Goal: Task Accomplishment & Management: Use online tool/utility

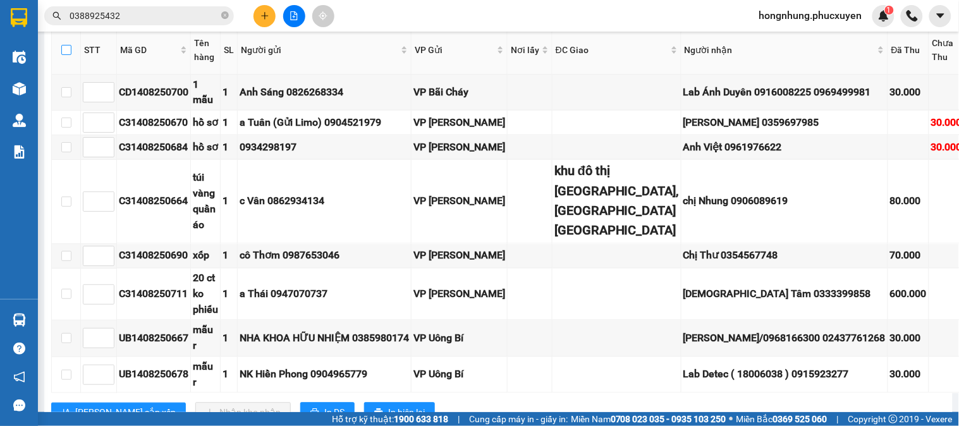
click at [61, 55] on input "checkbox" at bounding box center [66, 50] width 10 height 10
checkbox input "true"
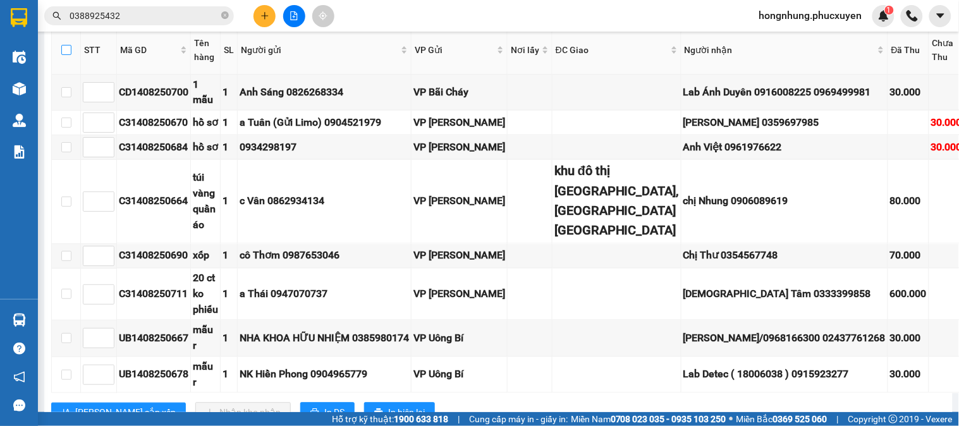
checkbox input "true"
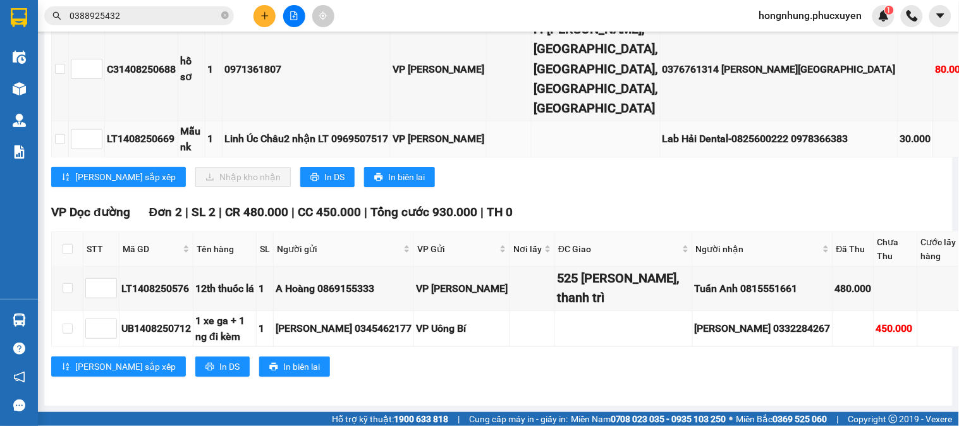
scroll to position [735, 0]
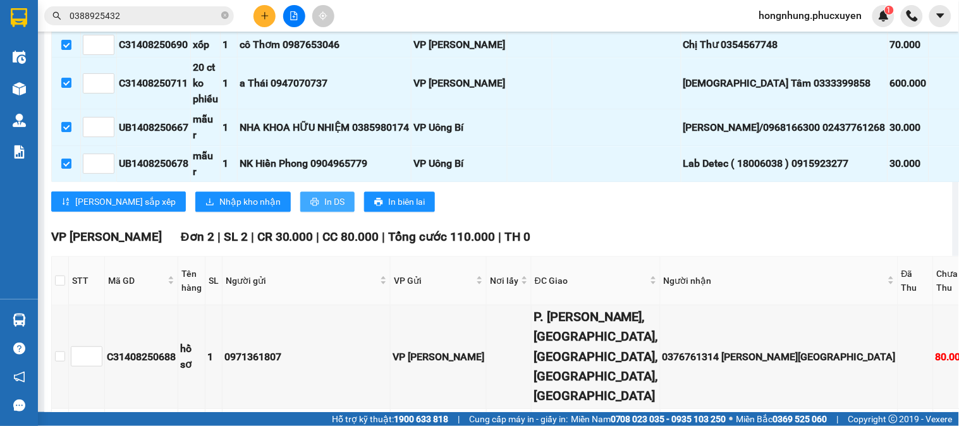
click at [324, 209] on span "In DS" at bounding box center [334, 202] width 20 height 14
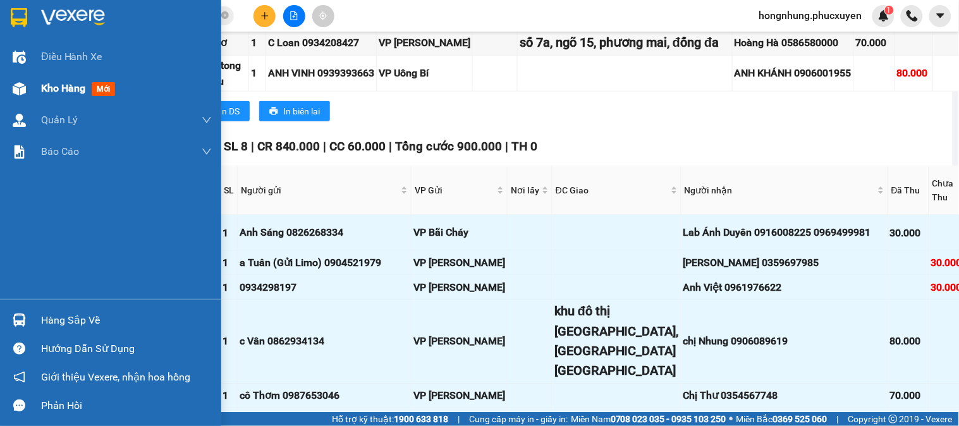
click at [40, 90] on div "Kho hàng mới" at bounding box center [110, 89] width 221 height 32
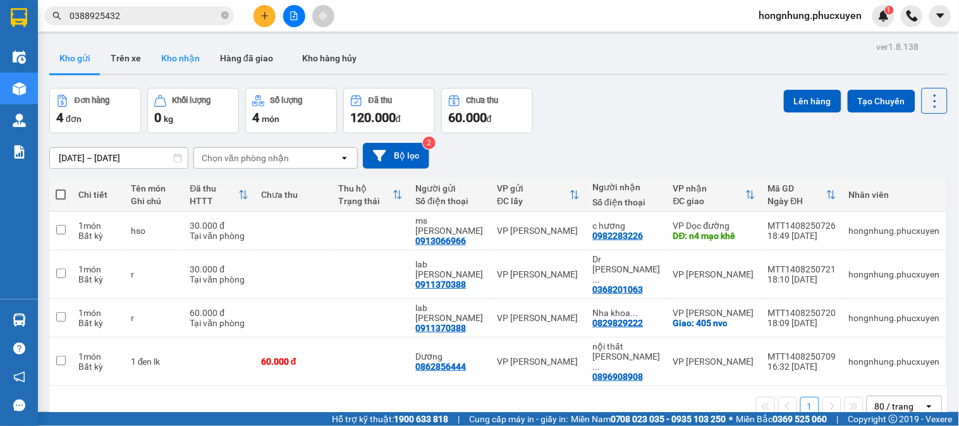
click at [169, 49] on button "Kho nhận" at bounding box center [180, 58] width 59 height 30
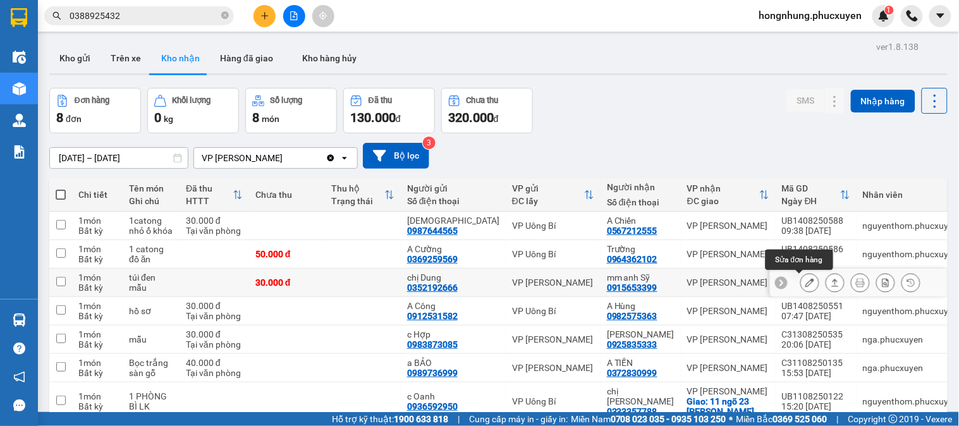
click at [805, 283] on icon at bounding box center [809, 282] width 9 height 9
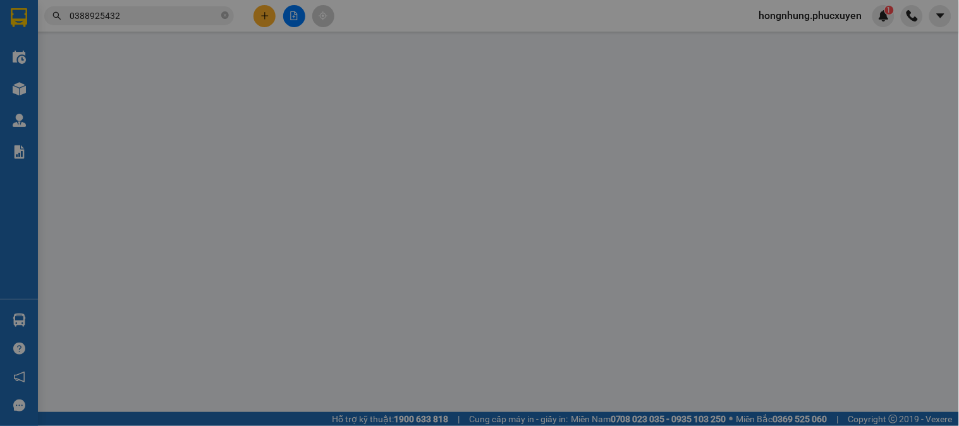
type input "0352192666"
type input "chị Dung"
type input "0915653399"
type input "mm anh Sỹ"
type input "30.000"
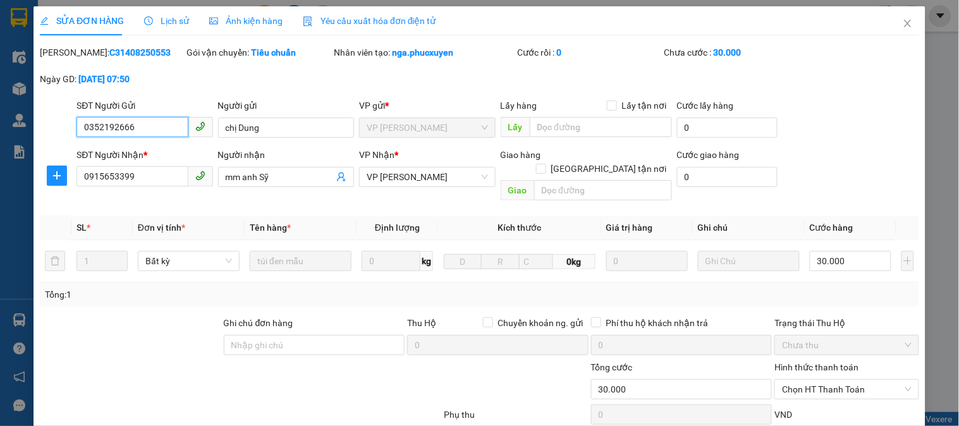
scroll to position [109, 0]
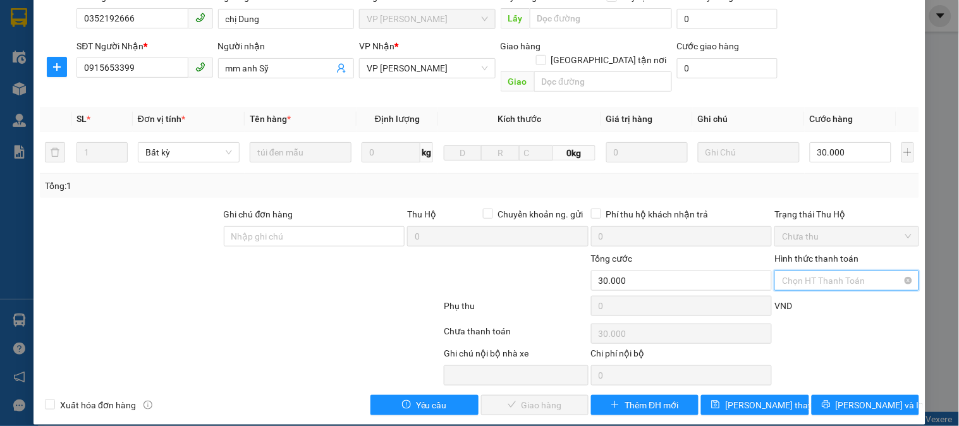
click at [822, 276] on input "Hình thức thanh toán" at bounding box center [842, 280] width 120 height 19
drag, startPoint x: 821, startPoint y: 295, endPoint x: 647, endPoint y: 351, distance: 182.7
click at [816, 295] on div "Tại văn phòng" at bounding box center [839, 292] width 128 height 14
type input "0"
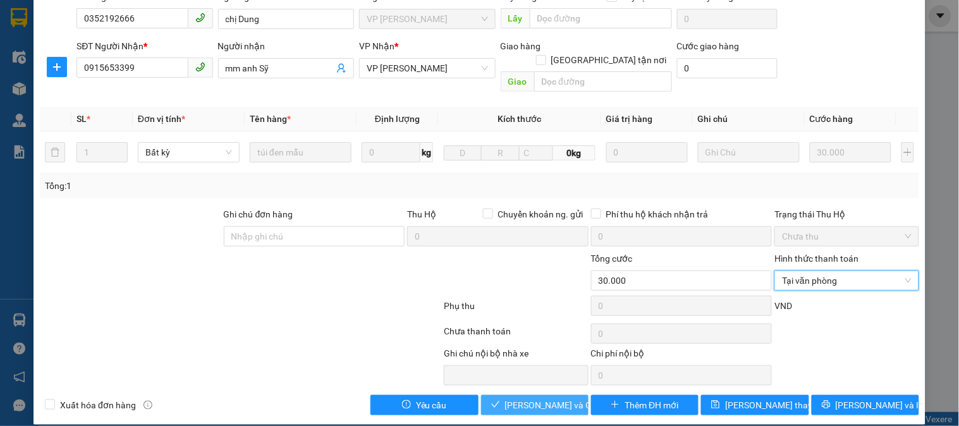
click at [500, 395] on button "[PERSON_NAME] và Giao hàng" at bounding box center [534, 405] width 107 height 20
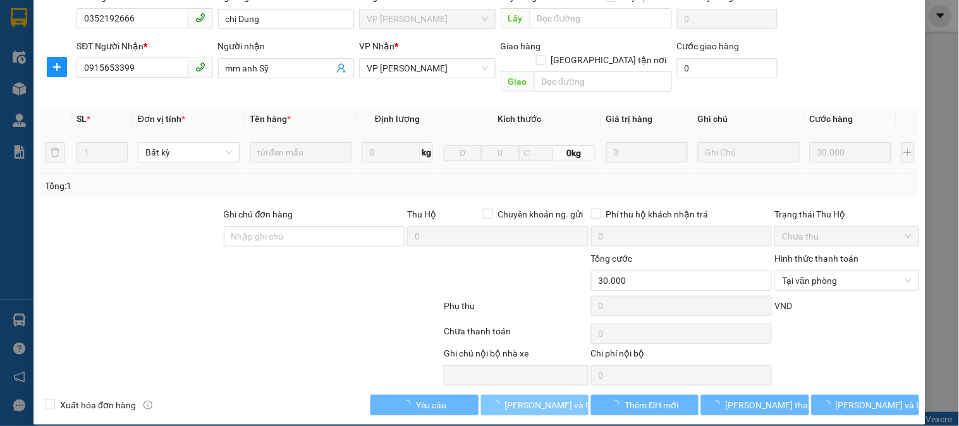
scroll to position [0, 0]
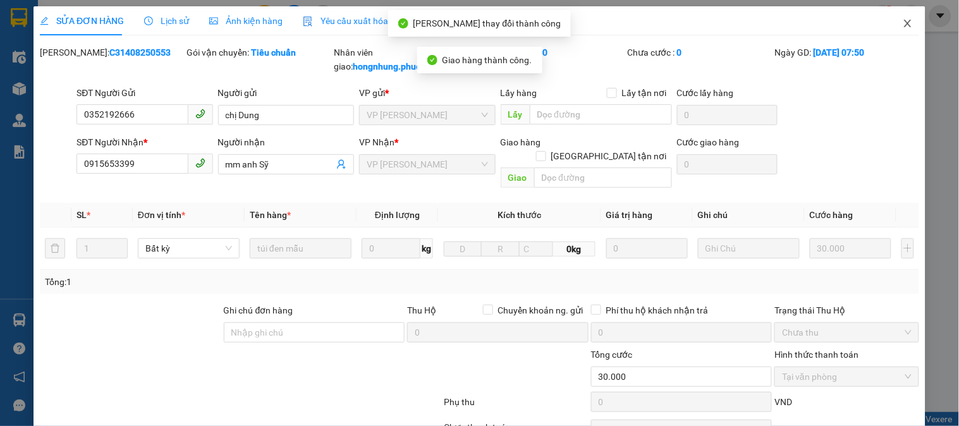
click at [904, 22] on icon "close" at bounding box center [907, 24] width 7 height 8
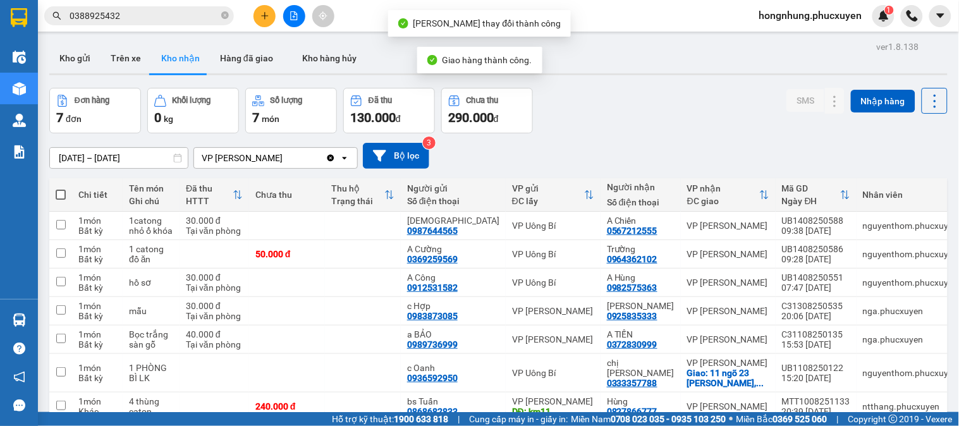
scroll to position [70, 0]
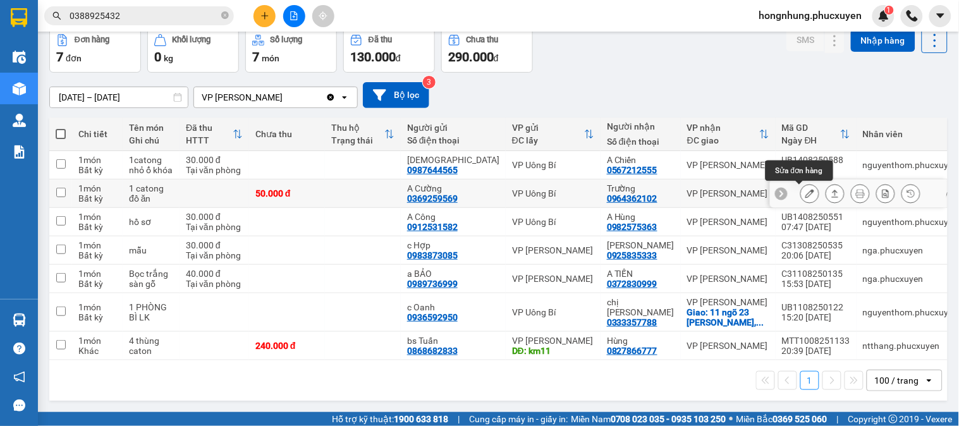
click at [805, 189] on icon at bounding box center [809, 193] width 9 height 9
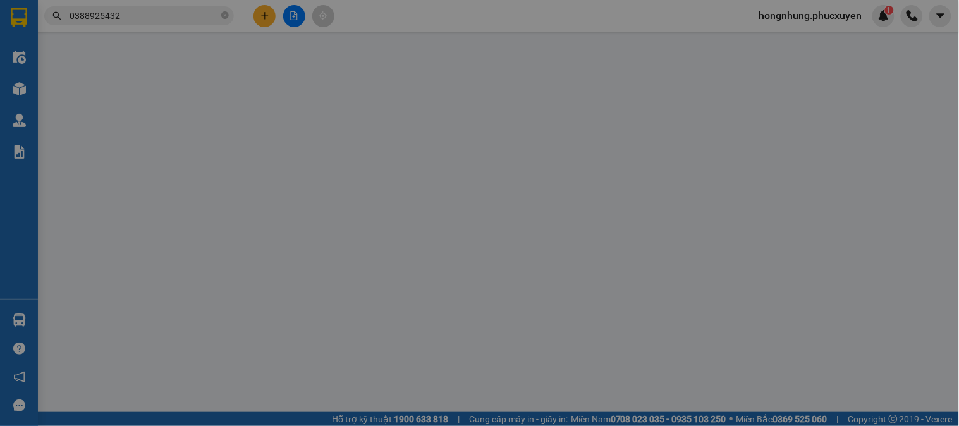
type input "0369259569"
type input "A Cường"
type input "0964362102"
type input "Trường"
type input "50.000"
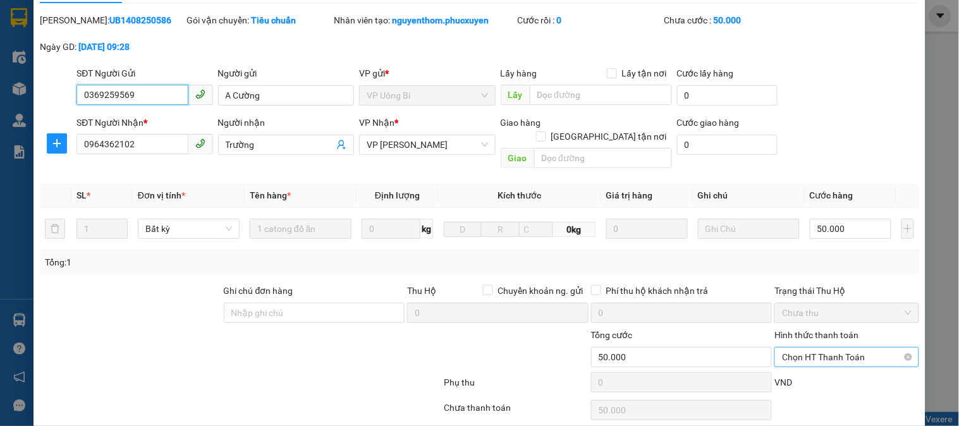
scroll to position [109, 0]
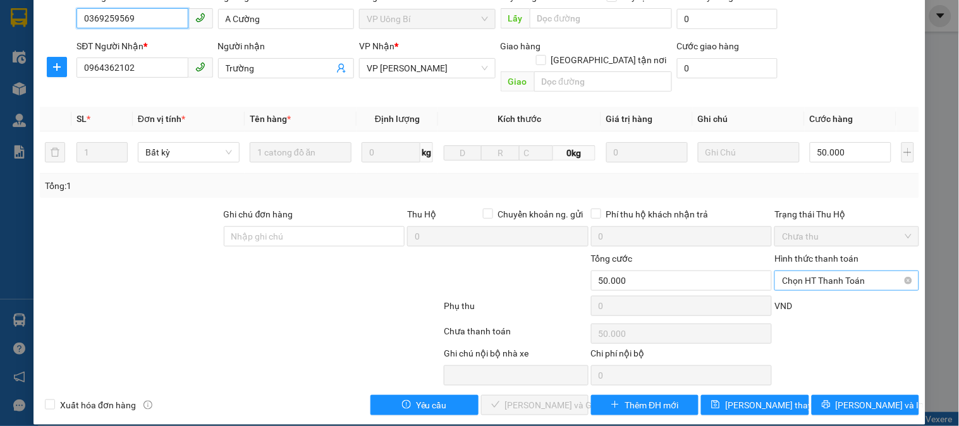
click at [829, 272] on span "Chọn HT Thanh Toán" at bounding box center [846, 280] width 129 height 19
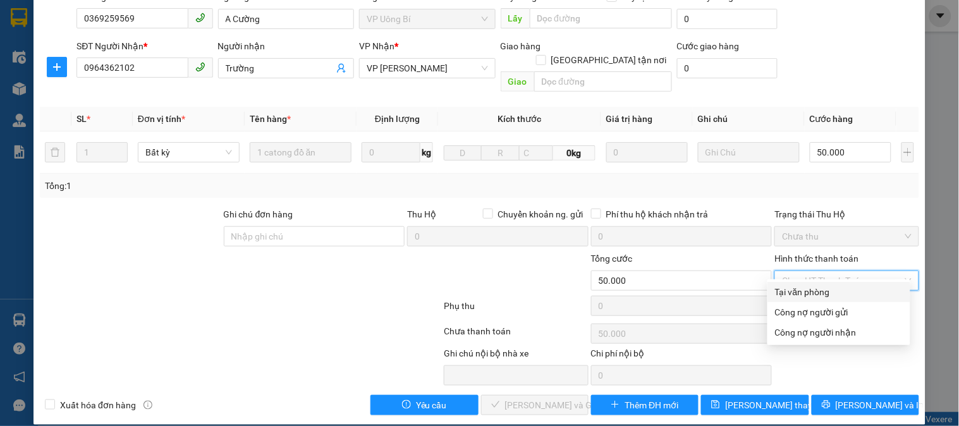
click at [814, 293] on div "Tại văn phòng" at bounding box center [839, 292] width 128 height 14
type input "0"
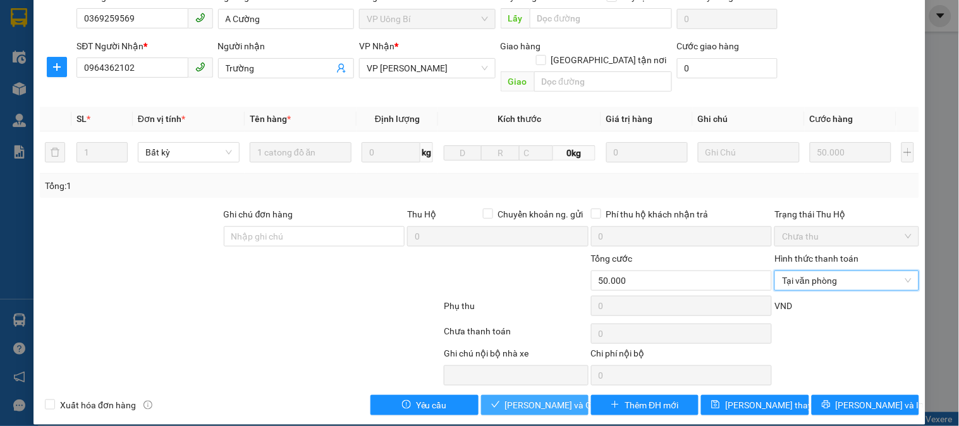
click at [565, 398] on span "[PERSON_NAME] và Giao hàng" at bounding box center [565, 405] width 121 height 14
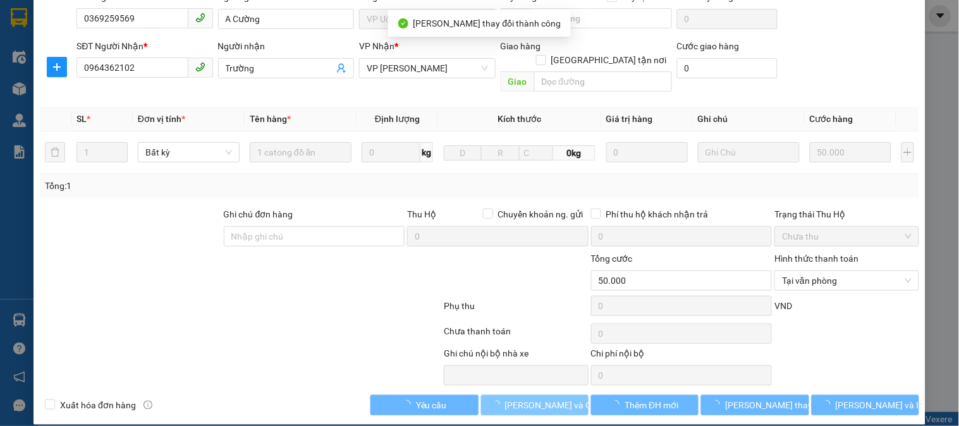
scroll to position [0, 0]
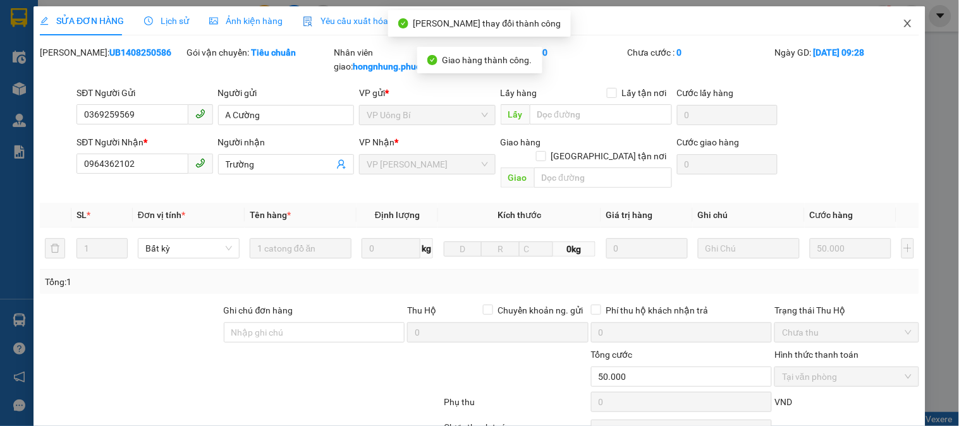
click at [898, 30] on span "Close" at bounding box center [907, 23] width 35 height 35
click at [898, 26] on div "hongnhung.phucxuyen 1" at bounding box center [854, 16] width 210 height 22
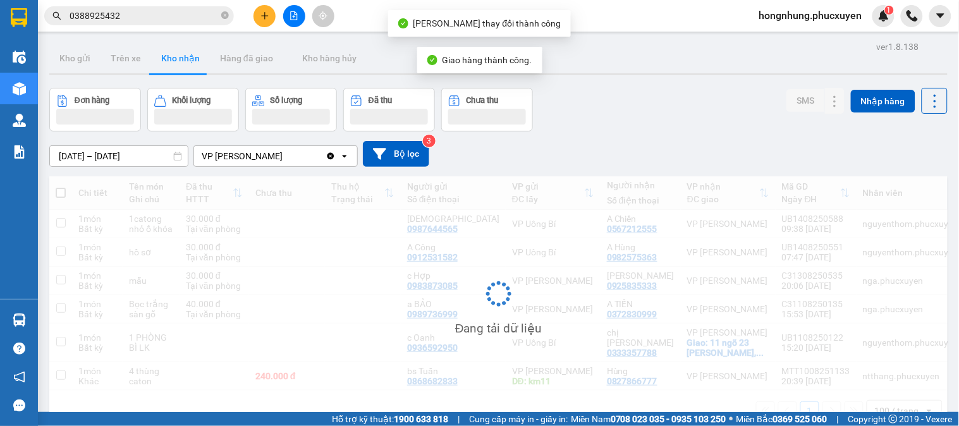
scroll to position [58, 0]
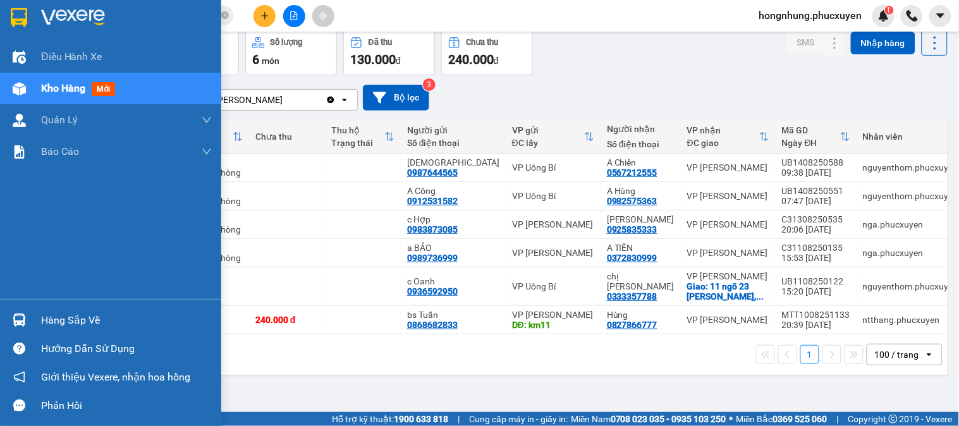
click at [24, 325] on img at bounding box center [19, 320] width 13 height 13
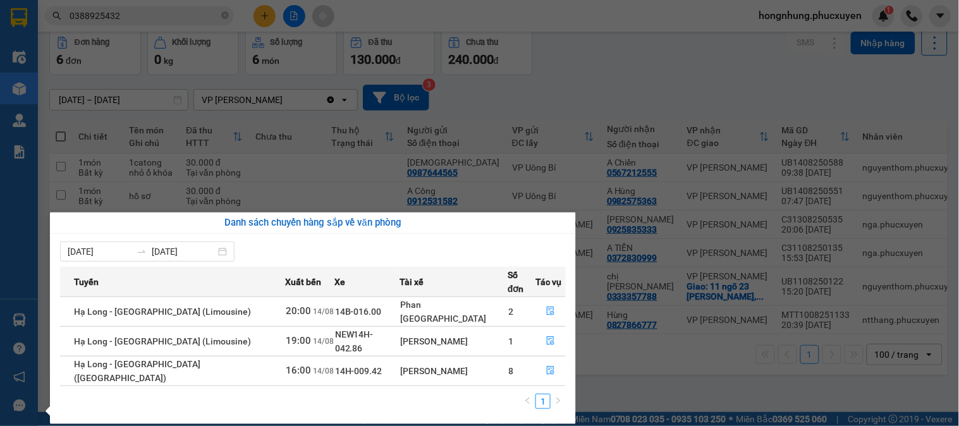
click at [587, 78] on section "Kết quả tìm kiếm ( 2 ) Bộ lọc Mã ĐH Trạng thái Món hàng Thu hộ Tổng cước Chưa c…" at bounding box center [479, 213] width 959 height 426
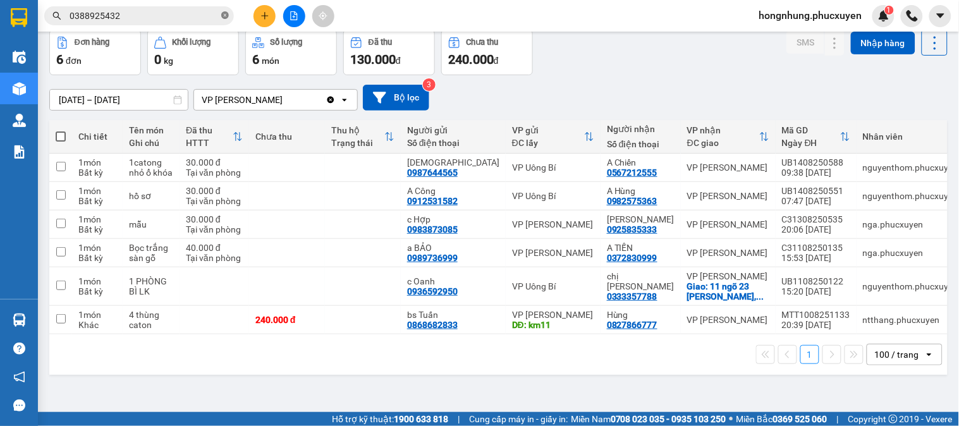
click at [223, 13] on icon "close-circle" at bounding box center [225, 15] width 8 height 8
click at [194, 21] on input "text" at bounding box center [144, 16] width 149 height 14
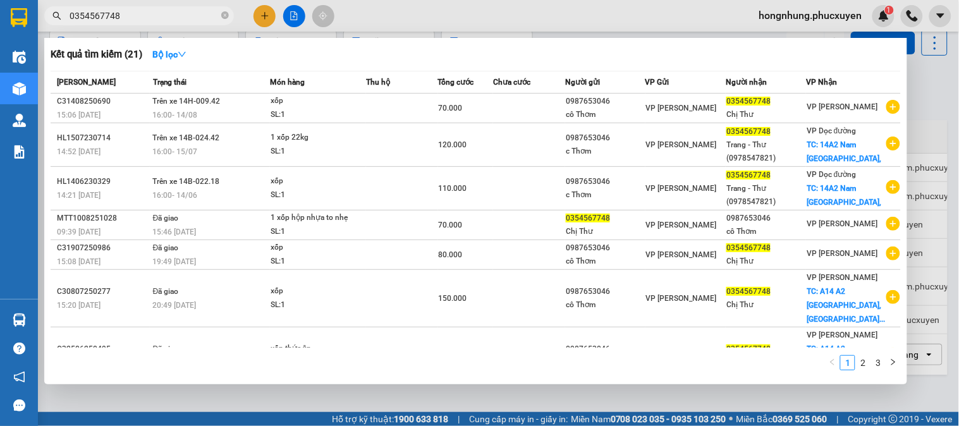
type input "0354567748"
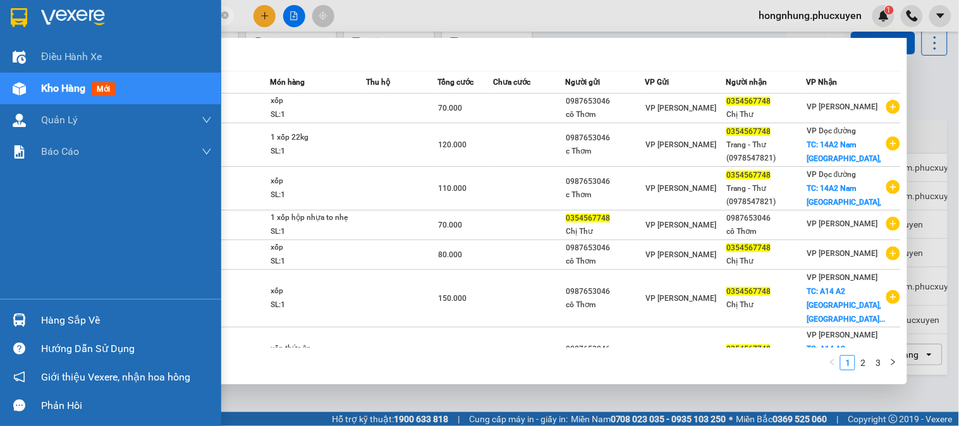
click at [23, 318] on img at bounding box center [19, 320] width 13 height 13
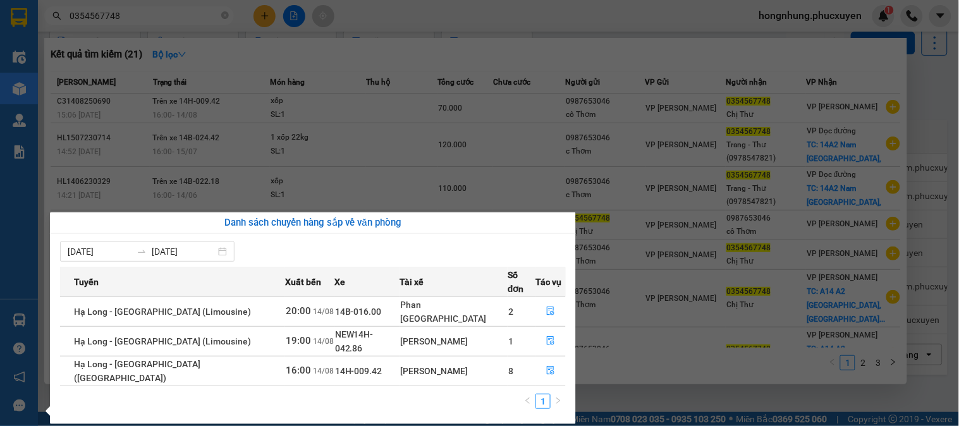
click at [702, 397] on section "Kết quả tìm kiếm ( 21 ) Bộ lọc Mã ĐH Trạng thái Món hàng Thu hộ Tổng cước Chưa …" at bounding box center [479, 213] width 959 height 426
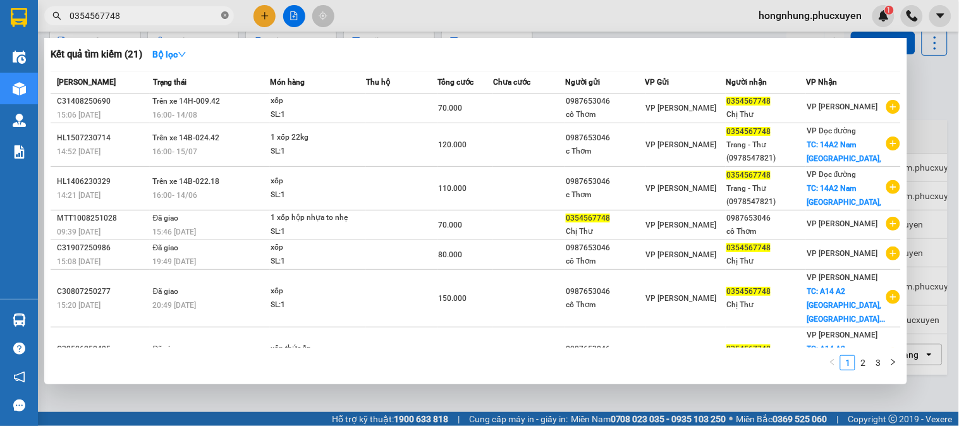
click at [223, 14] on icon "close-circle" at bounding box center [225, 15] width 8 height 8
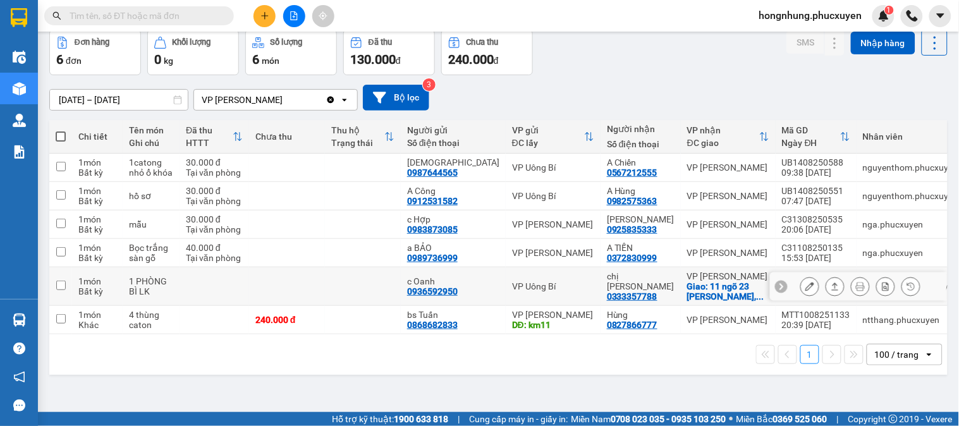
scroll to position [0, 0]
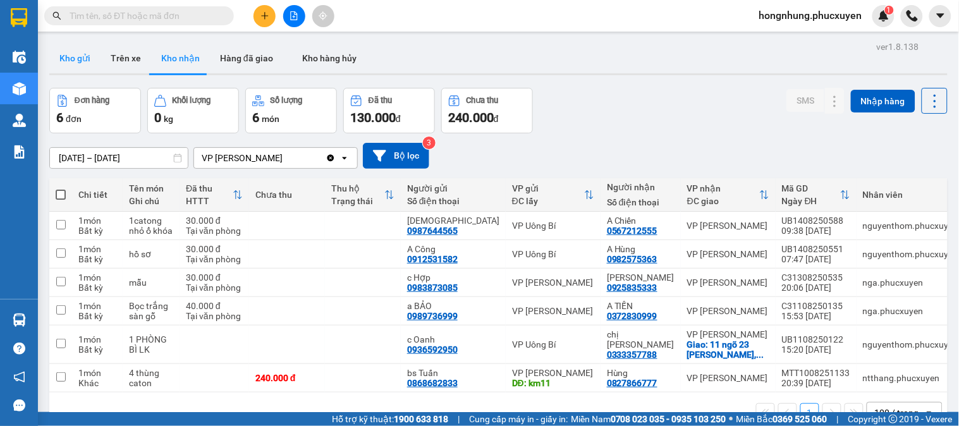
click at [85, 61] on button "Kho gửi" at bounding box center [74, 58] width 51 height 30
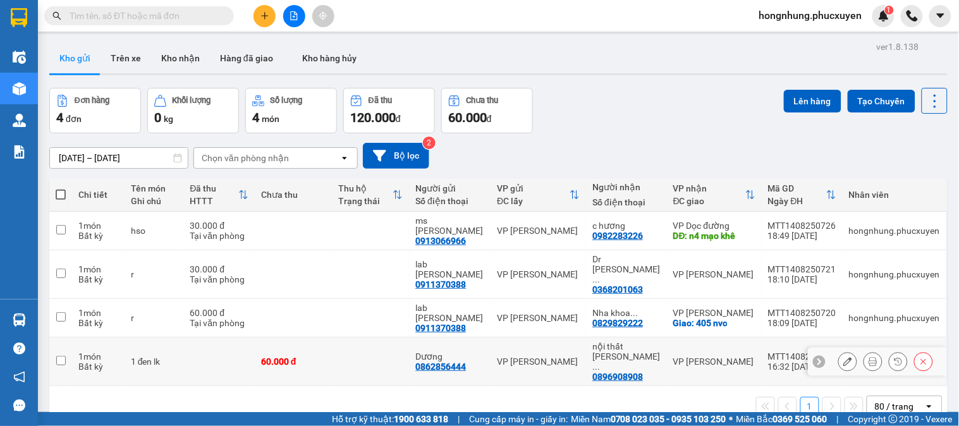
click at [159, 357] on div "1 đen lk" at bounding box center [154, 362] width 47 height 10
checkbox input "true"
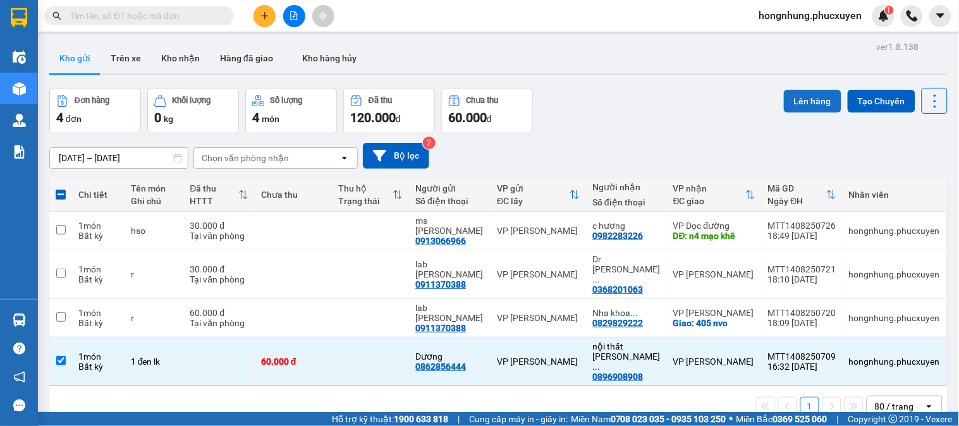
click at [807, 95] on button "Lên hàng" at bounding box center [813, 101] width 58 height 23
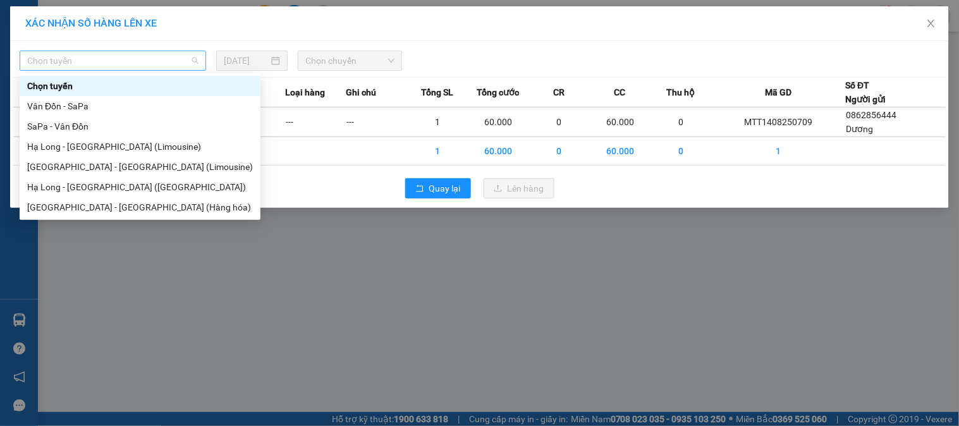
click at [149, 64] on span "Chọn tuyến" at bounding box center [112, 60] width 171 height 19
click at [121, 166] on div "[GEOGRAPHIC_DATA] - [GEOGRAPHIC_DATA] (Limousine)" at bounding box center [140, 167] width 226 height 14
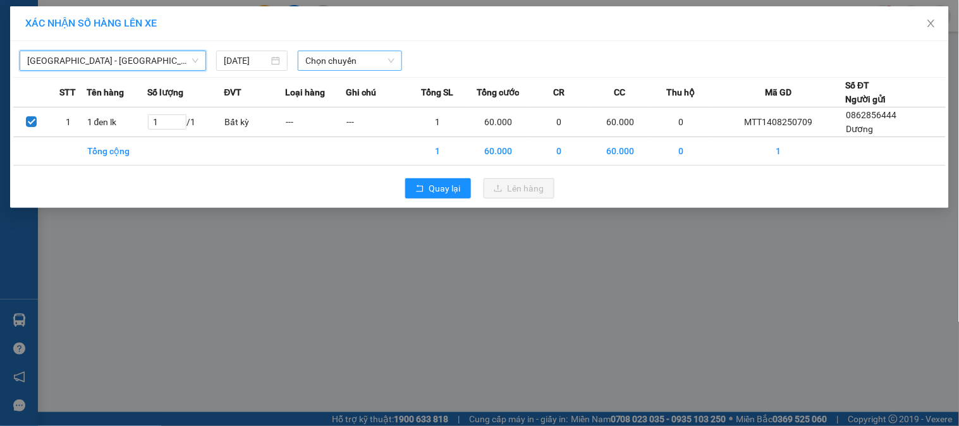
click at [342, 60] on span "Chọn chuyến" at bounding box center [349, 60] width 89 height 19
click at [253, 63] on input "[DATE]" at bounding box center [246, 61] width 45 height 14
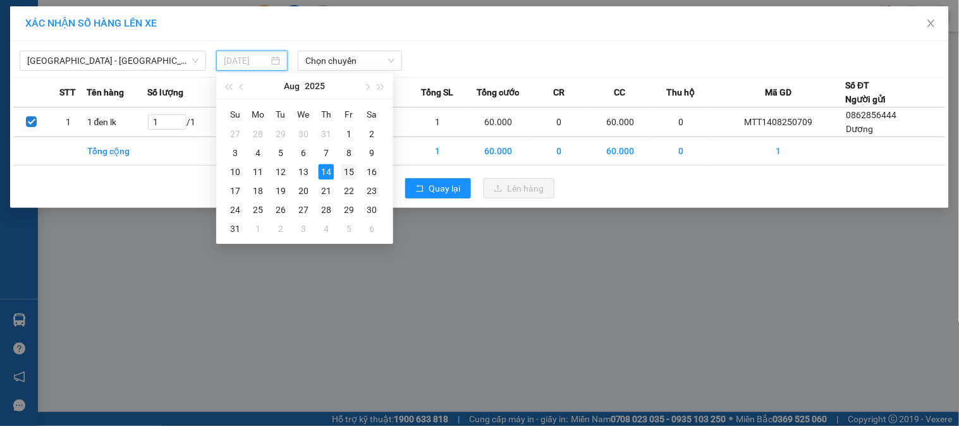
click at [344, 169] on div "15" at bounding box center [348, 171] width 15 height 15
type input "[DATE]"
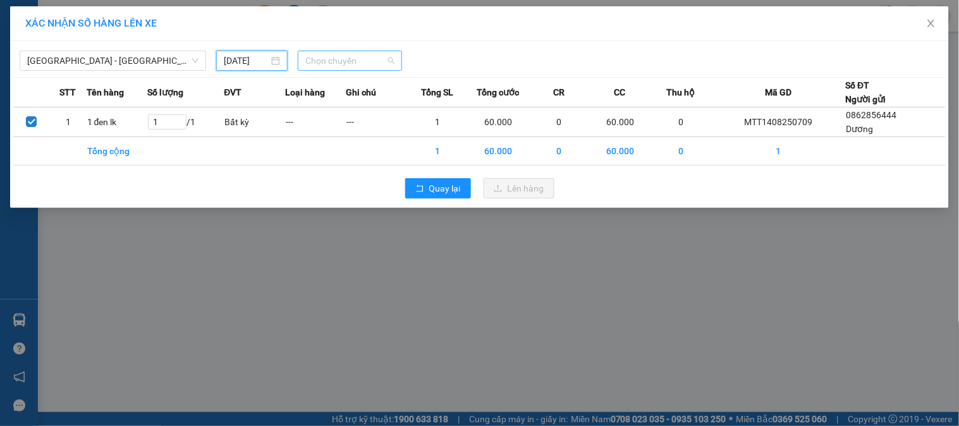
click at [362, 58] on span "Chọn chuyến" at bounding box center [349, 60] width 89 height 19
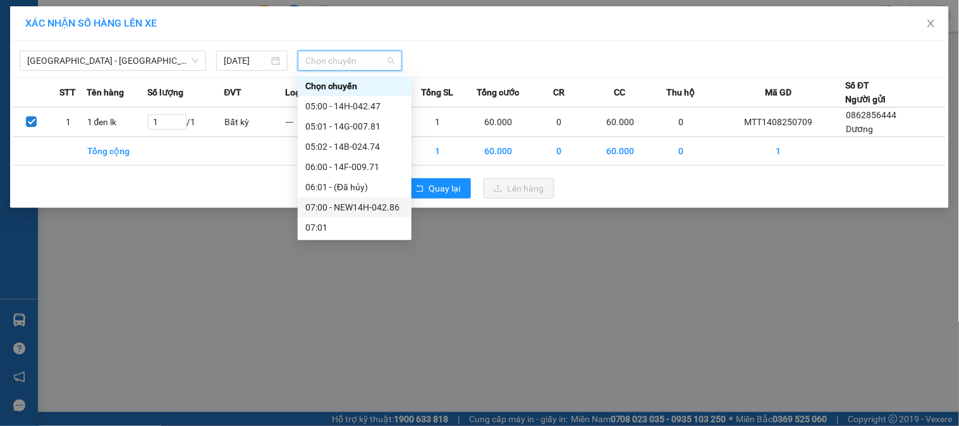
click at [343, 209] on div "07:00 - NEW14H-042.86" at bounding box center [354, 207] width 99 height 14
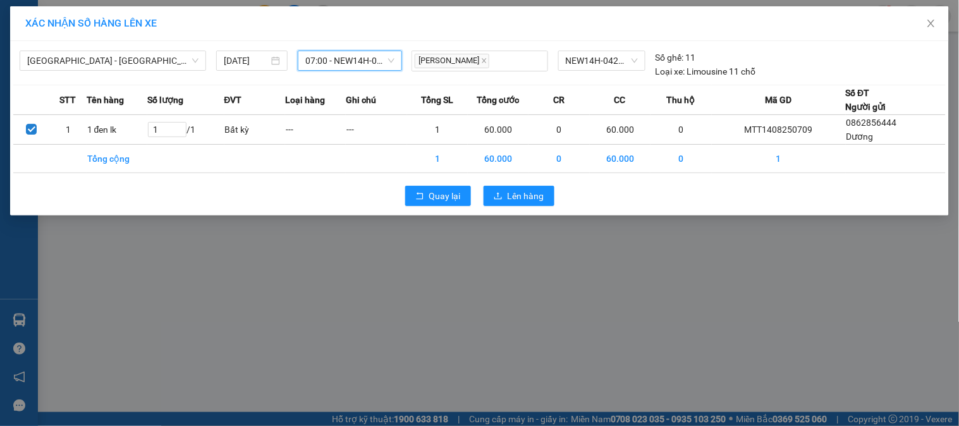
click at [369, 61] on span "07:00 - NEW14H-042.86" at bounding box center [349, 60] width 89 height 19
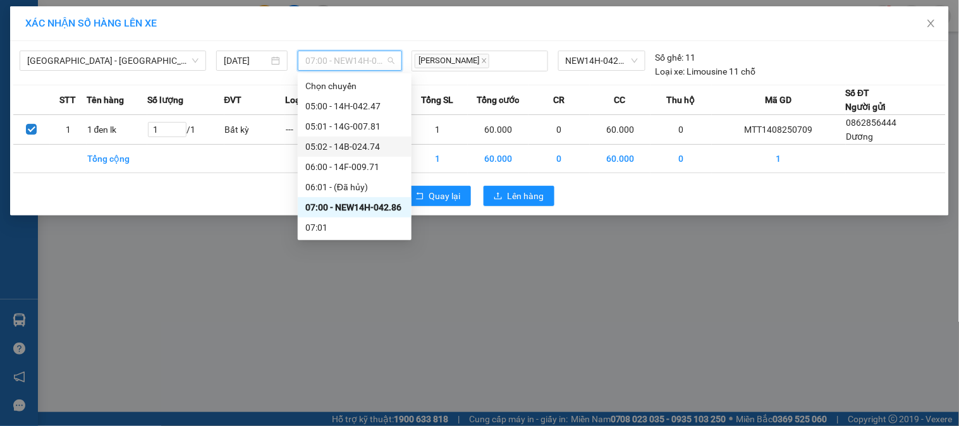
scroll to position [70, 0]
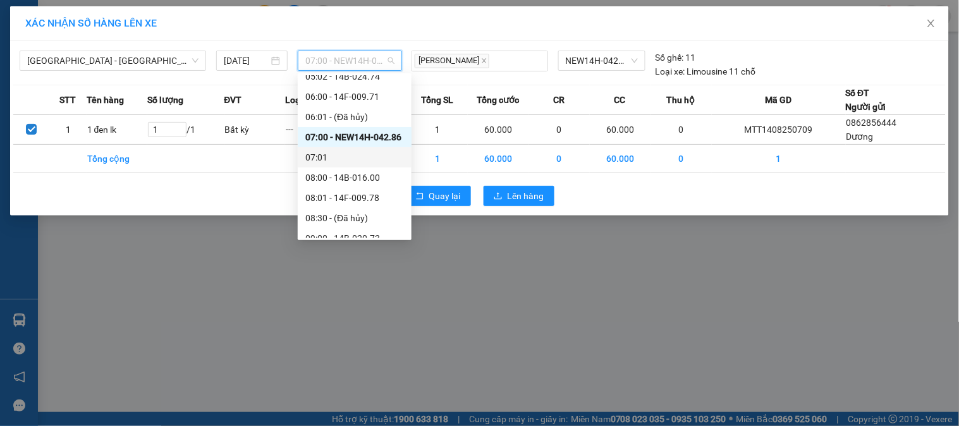
click at [359, 159] on div "07:01" at bounding box center [354, 157] width 99 height 14
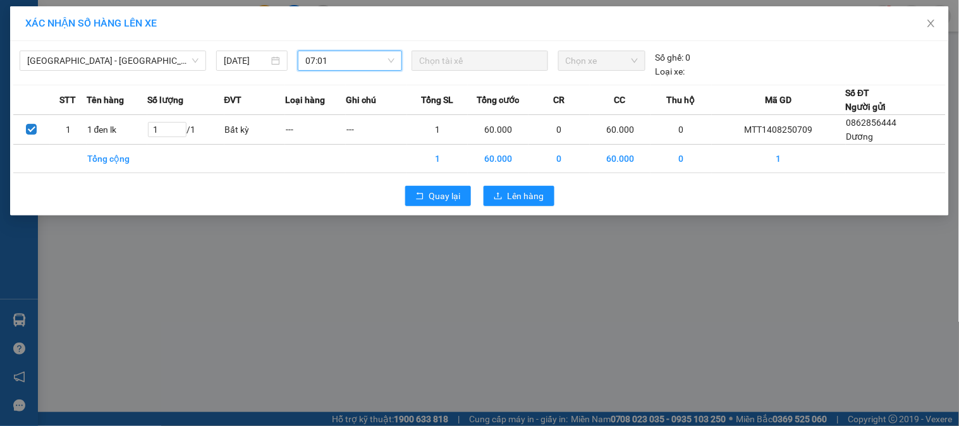
click at [360, 61] on span "07:01" at bounding box center [349, 60] width 89 height 19
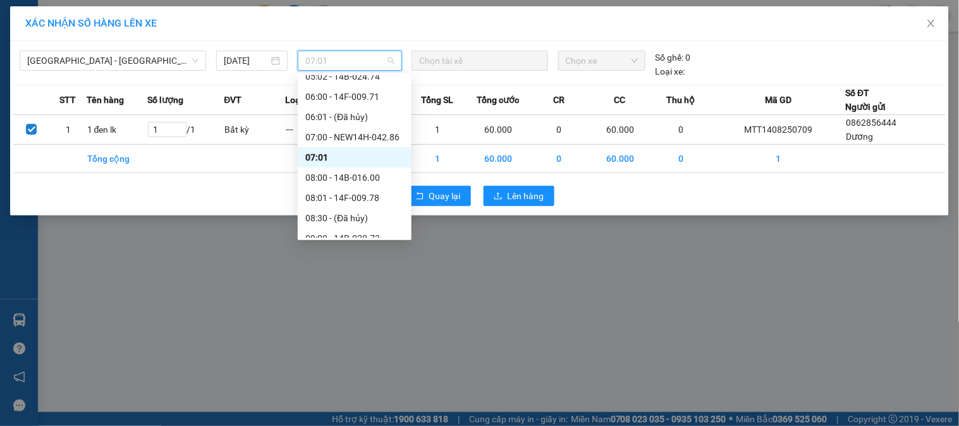
drag, startPoint x: 235, startPoint y: 250, endPoint x: 154, endPoint y: 8, distance: 255.3
click at [236, 250] on div "XÁC NHẬN SỐ HÀNG LÊN XE [GEOGRAPHIC_DATA] - [GEOGRAPHIC_DATA] (Limousine) [DATE…" at bounding box center [479, 213] width 959 height 426
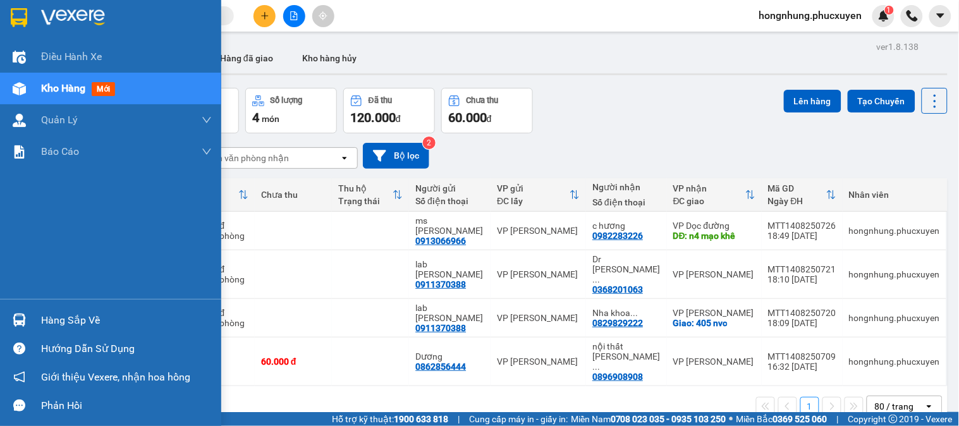
click at [41, 314] on div "Hàng sắp về" at bounding box center [126, 320] width 171 height 19
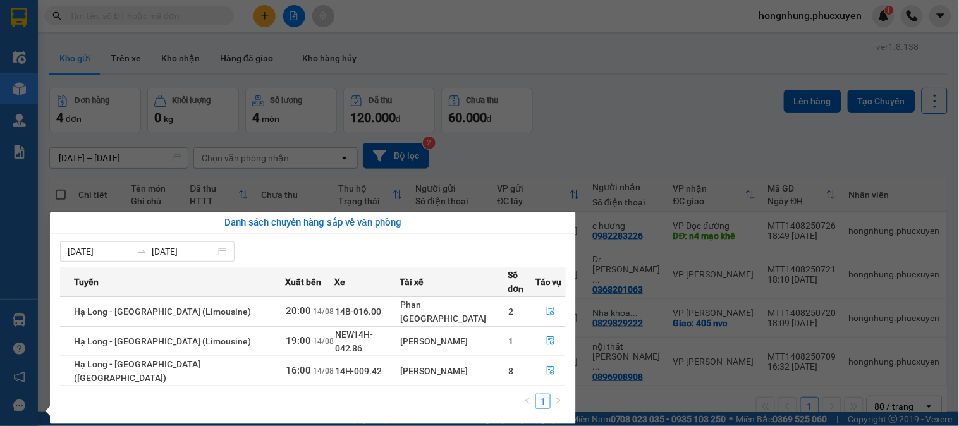
click at [628, 112] on section "Kết quả tìm kiếm ( 21 ) Bộ lọc Mã ĐH Trạng thái Món hàng Thu hộ Tổng cước Chưa …" at bounding box center [479, 213] width 959 height 426
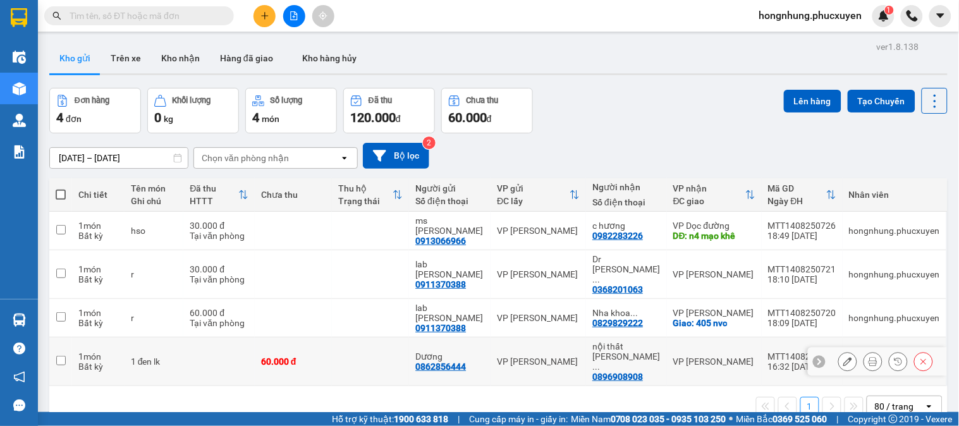
click at [212, 338] on td at bounding box center [218, 362] width 71 height 49
checkbox input "true"
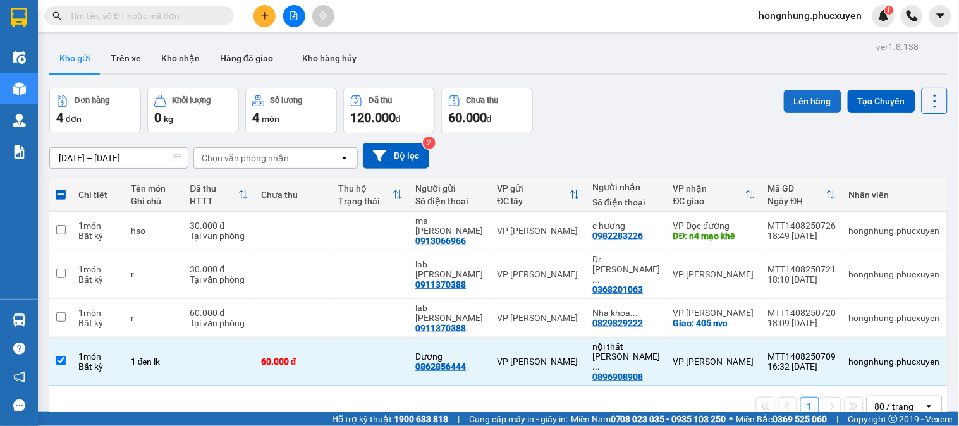
click at [807, 108] on button "Lên hàng" at bounding box center [813, 101] width 58 height 23
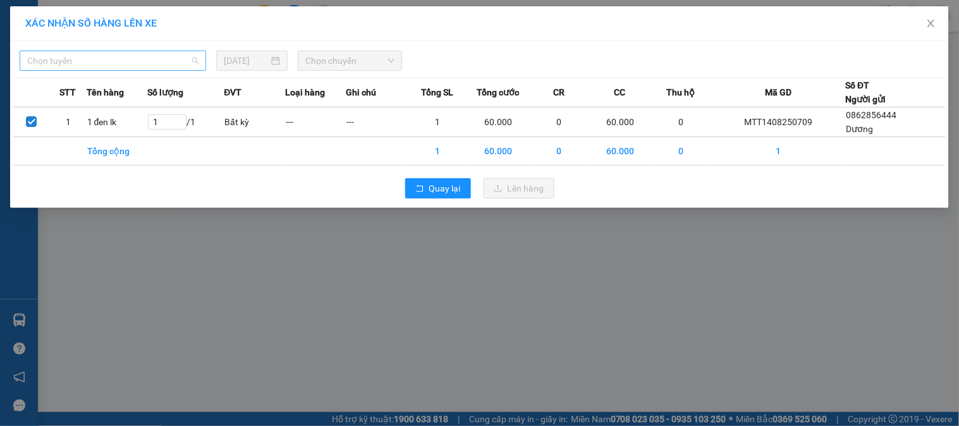
click at [156, 55] on span "Chọn tuyến" at bounding box center [112, 60] width 171 height 19
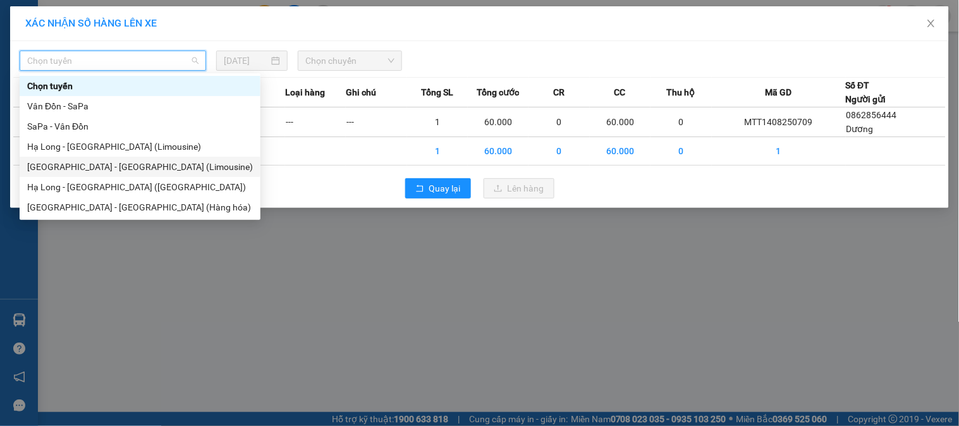
click at [140, 167] on div "[GEOGRAPHIC_DATA] - [GEOGRAPHIC_DATA] (Limousine)" at bounding box center [140, 167] width 226 height 14
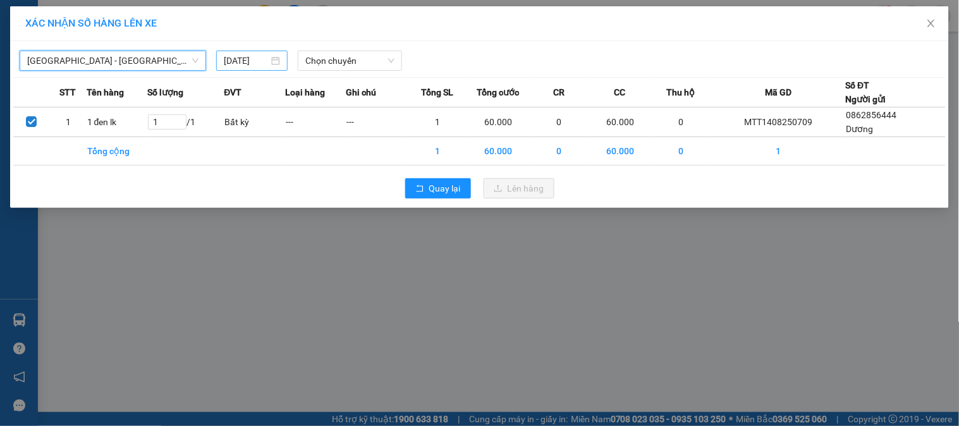
click at [255, 64] on input "[DATE]" at bounding box center [246, 61] width 45 height 14
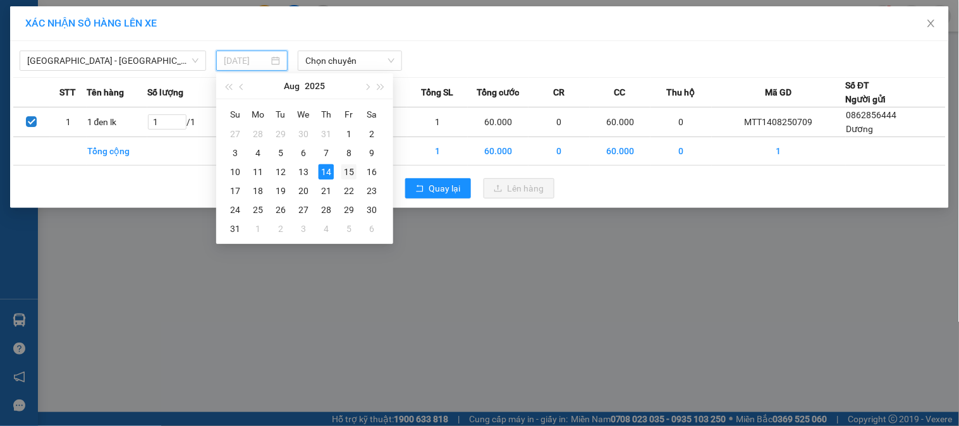
click at [346, 169] on div "15" at bounding box center [348, 171] width 15 height 15
type input "[DATE]"
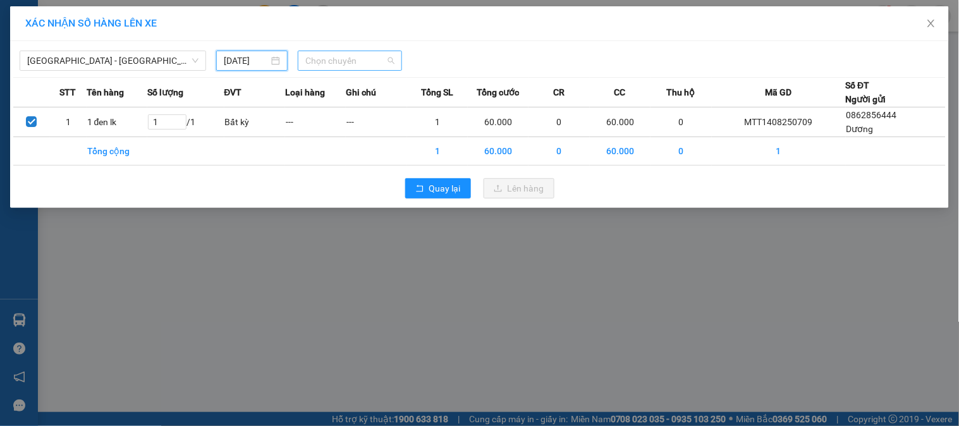
click at [362, 54] on span "Chọn chuyến" at bounding box center [349, 60] width 89 height 19
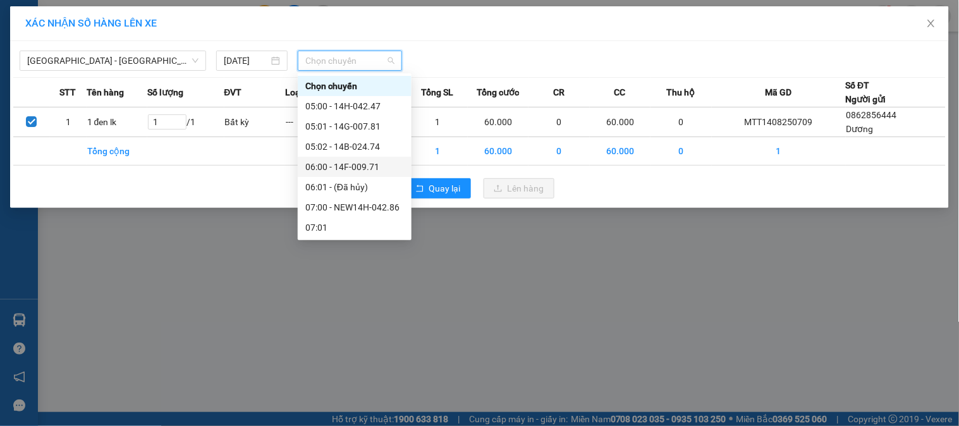
click at [369, 166] on div "06:00 - 14F-009.71" at bounding box center [354, 167] width 99 height 14
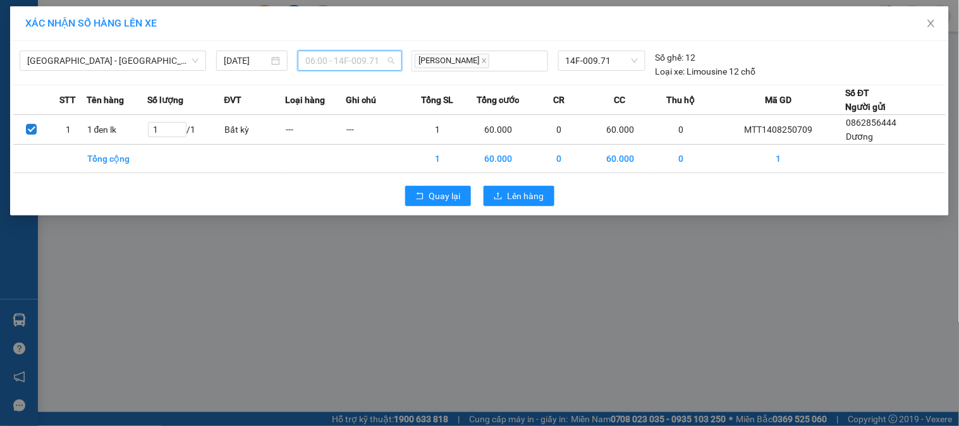
click at [359, 57] on span "06:00 - 14F-009.71" at bounding box center [349, 60] width 89 height 19
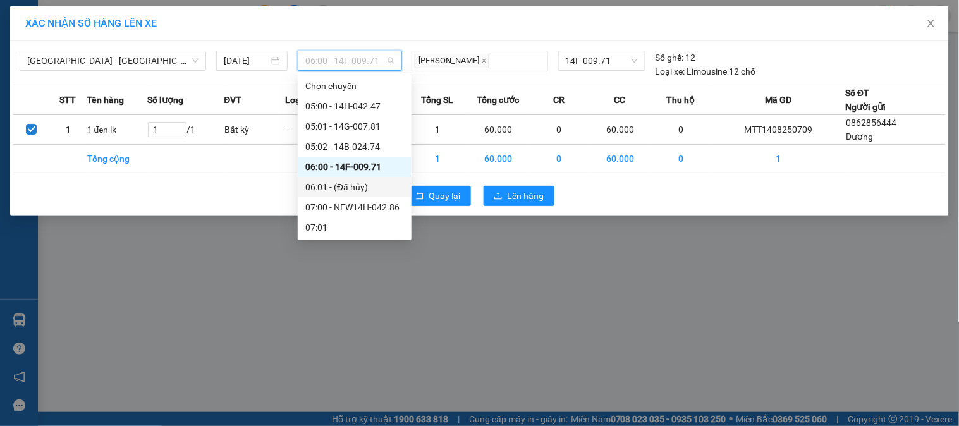
click at [357, 186] on div "06:01 - (Đã hủy)" at bounding box center [354, 187] width 99 height 14
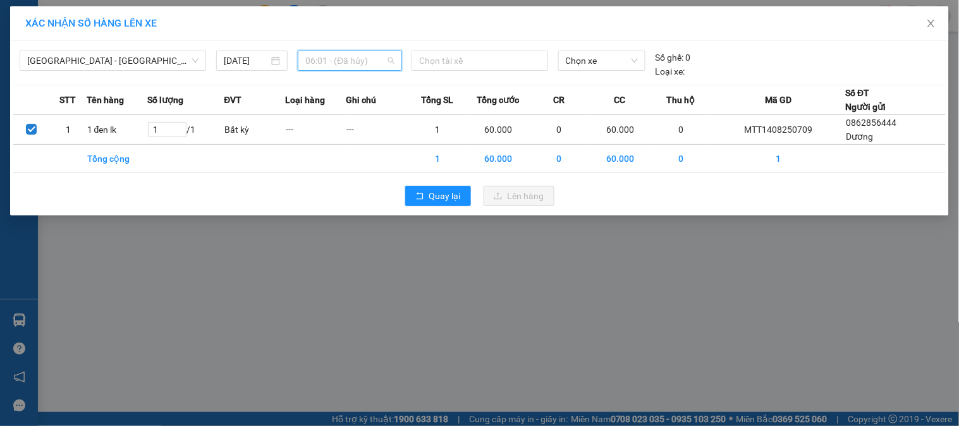
click at [358, 53] on span "06:01 - (Đã hủy)" at bounding box center [349, 60] width 89 height 19
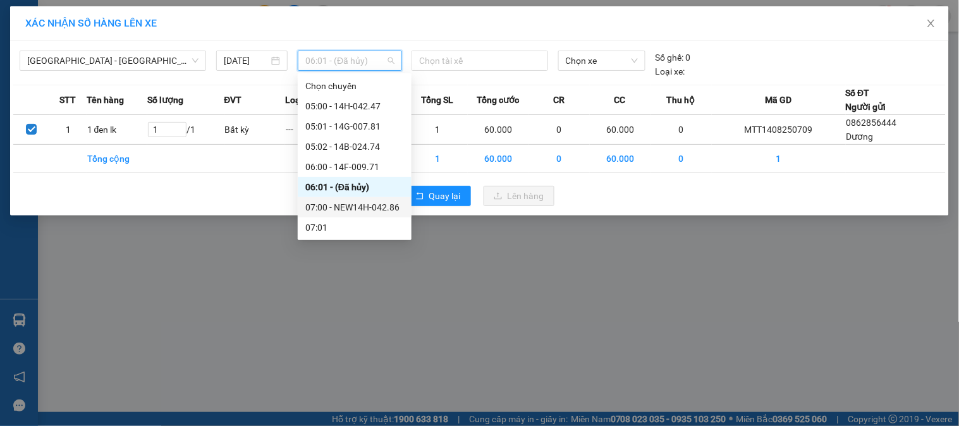
click at [372, 205] on div "07:00 - NEW14H-042.86" at bounding box center [354, 207] width 99 height 14
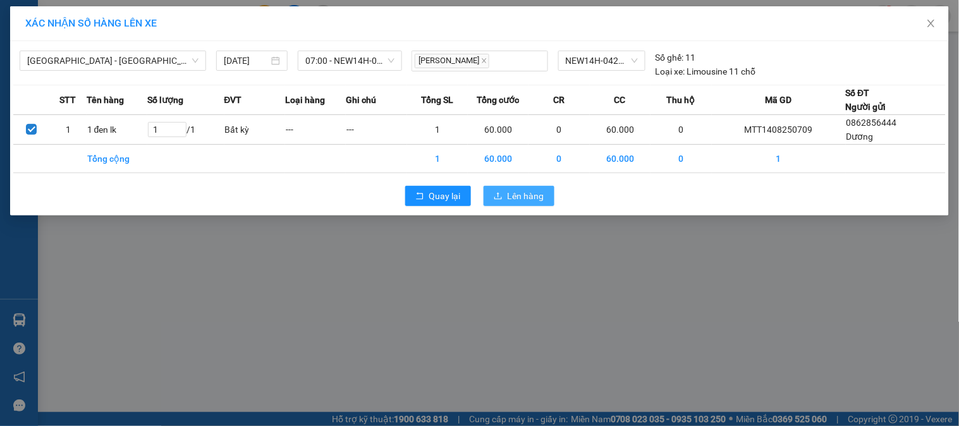
click at [509, 193] on span "Lên hàng" at bounding box center [526, 196] width 37 height 14
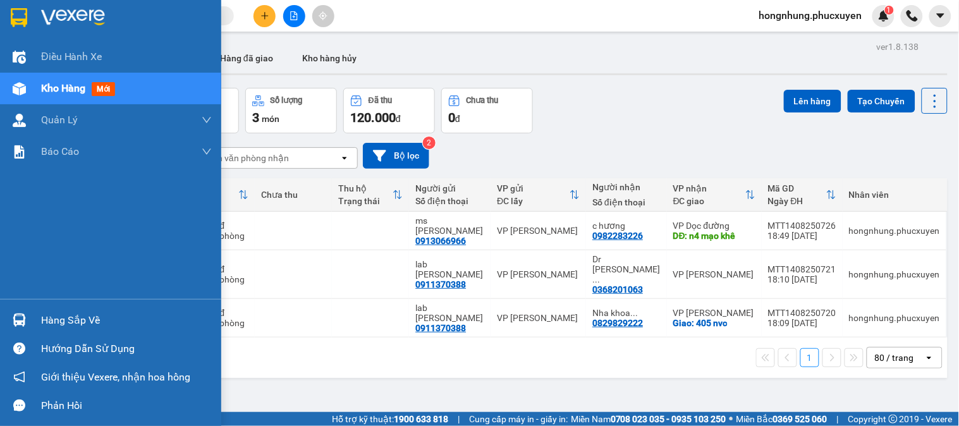
click at [27, 323] on div at bounding box center [19, 320] width 22 height 22
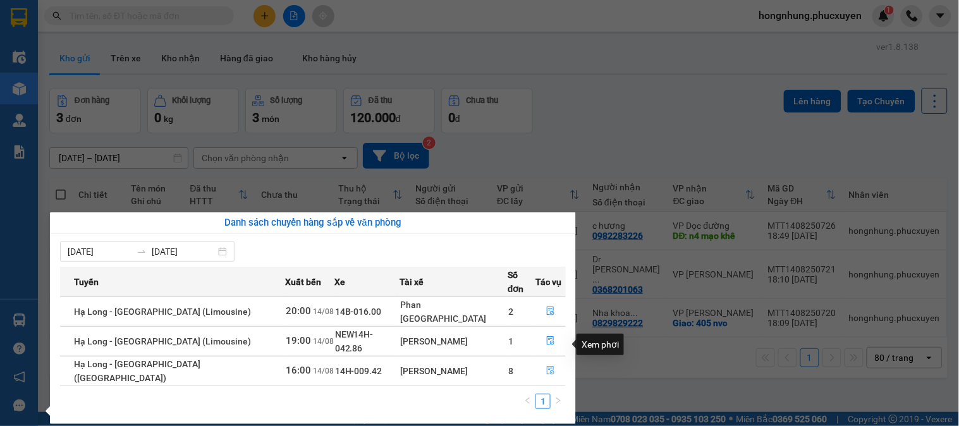
click at [547, 366] on icon "file-done" at bounding box center [551, 370] width 8 height 9
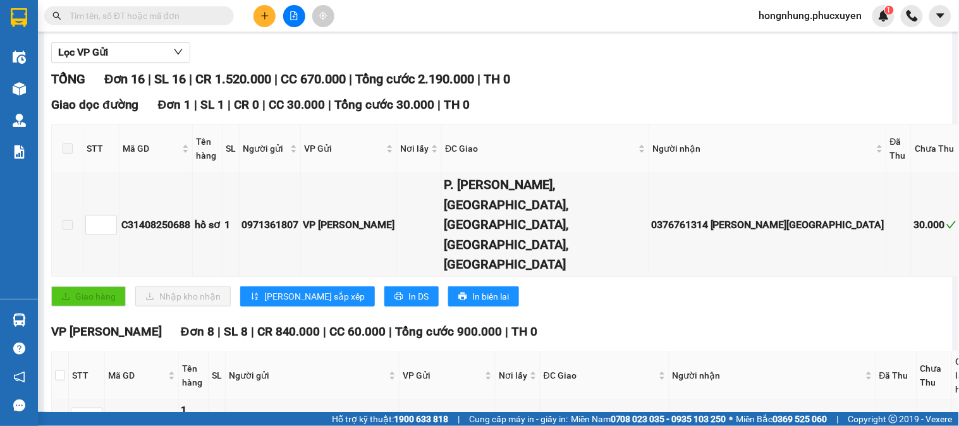
scroll to position [281, 0]
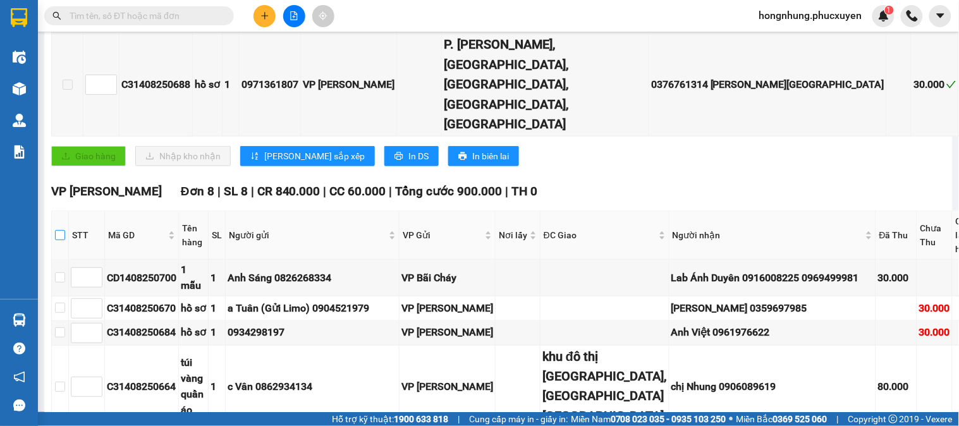
click at [58, 230] on input "checkbox" at bounding box center [60, 235] width 10 height 10
checkbox input "true"
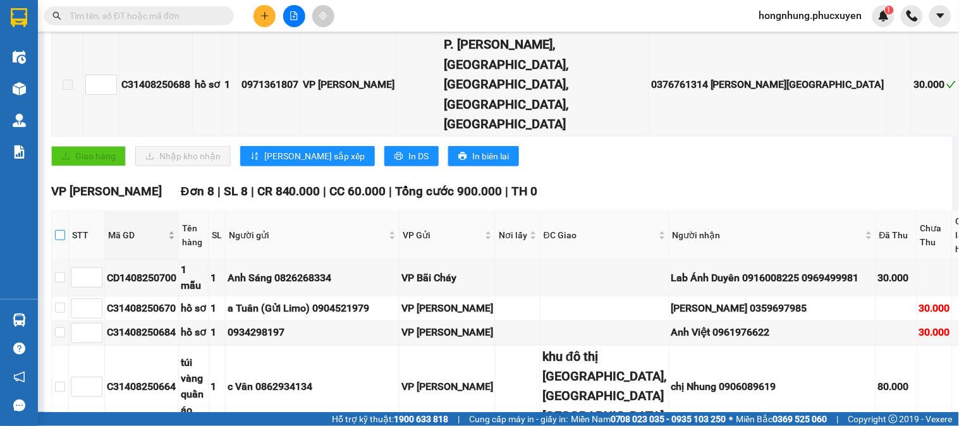
checkbox input "true"
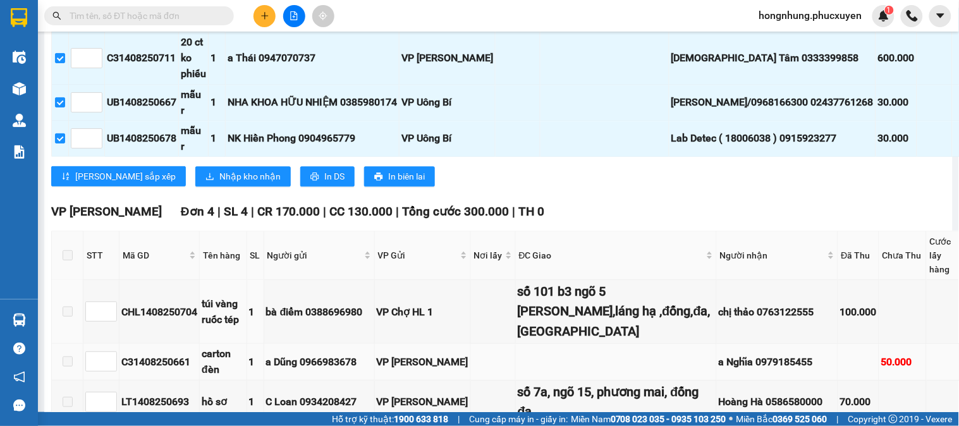
scroll to position [772, 0]
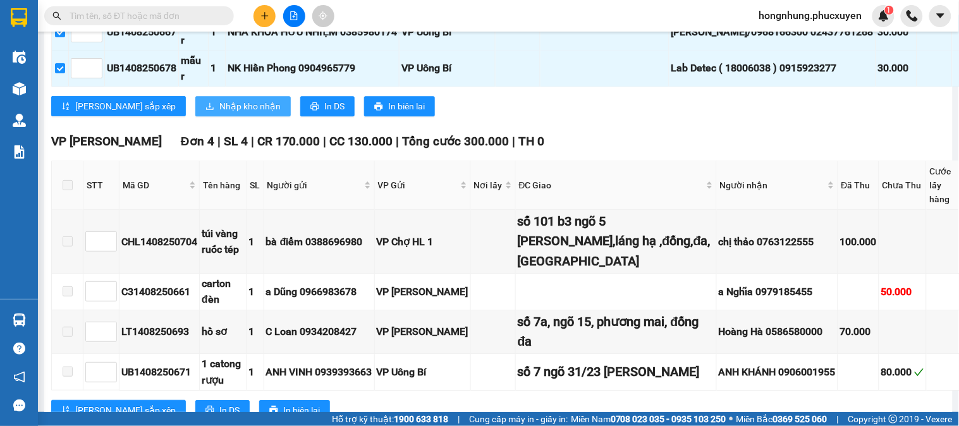
click at [219, 99] on span "Nhập kho nhận" at bounding box center [249, 106] width 61 height 14
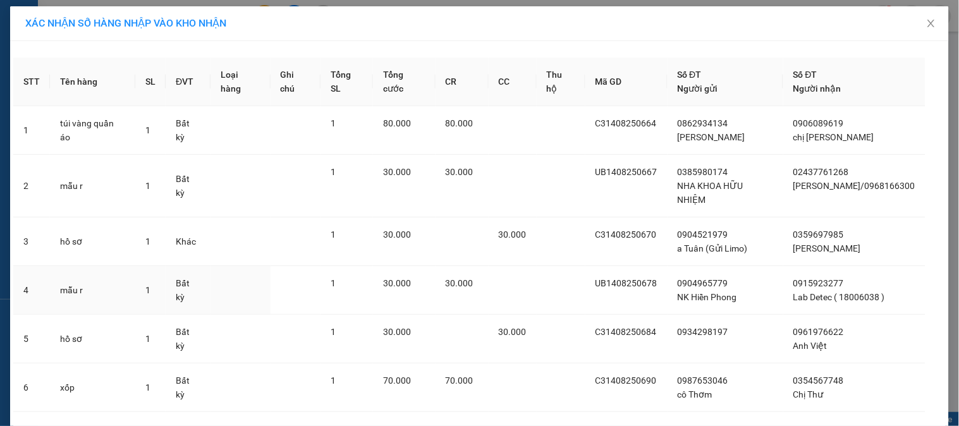
scroll to position [162, 0]
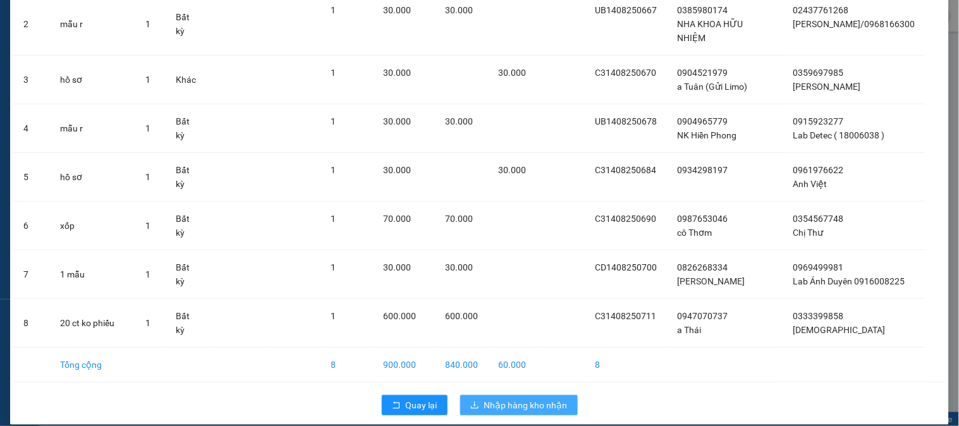
click at [552, 398] on span "Nhập hàng kho nhận" at bounding box center [525, 405] width 83 height 14
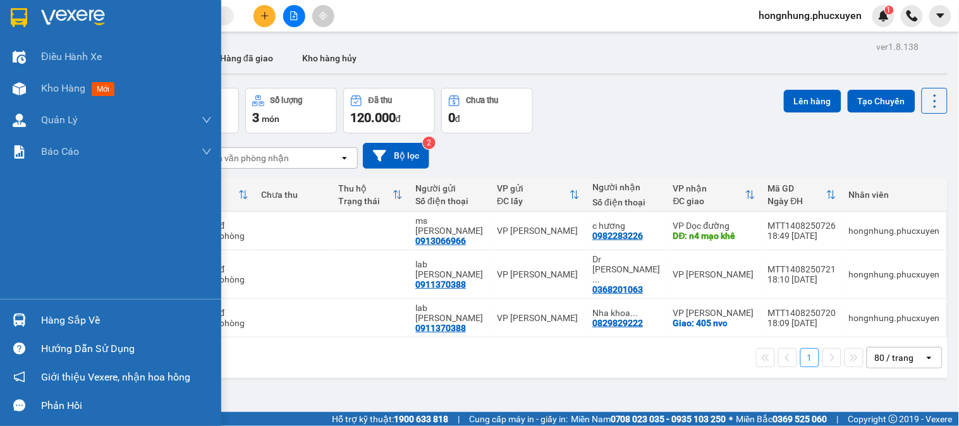
click at [34, 323] on div "Hàng sắp về" at bounding box center [110, 320] width 221 height 28
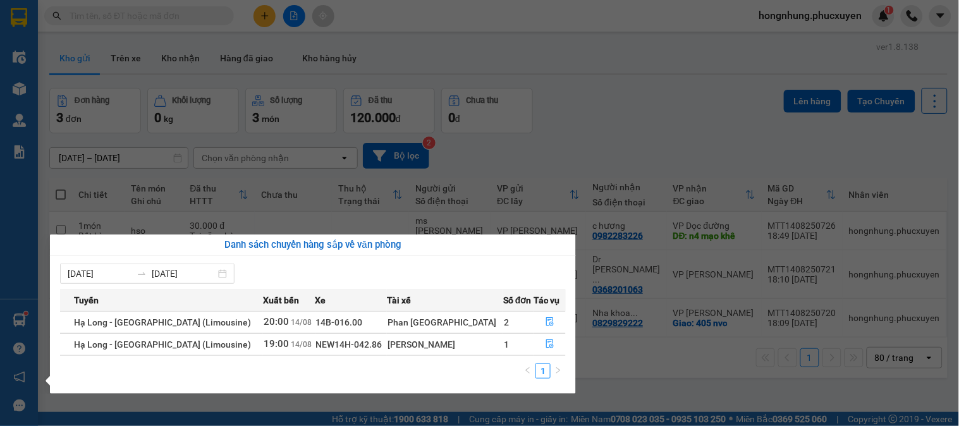
click at [652, 365] on section "Kết quả tìm kiếm ( 21 ) Bộ lọc Mã ĐH Trạng thái Món hàng Thu hộ Tổng cước Chưa …" at bounding box center [479, 213] width 959 height 426
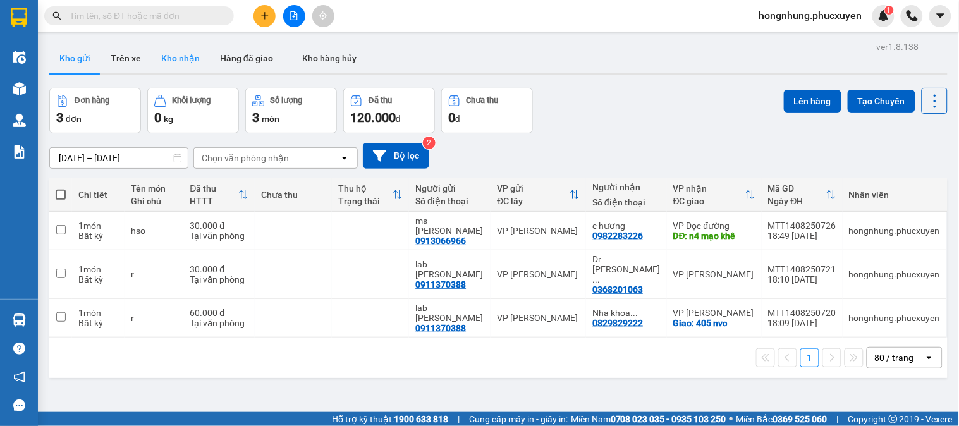
click at [180, 61] on button "Kho nhận" at bounding box center [180, 58] width 59 height 30
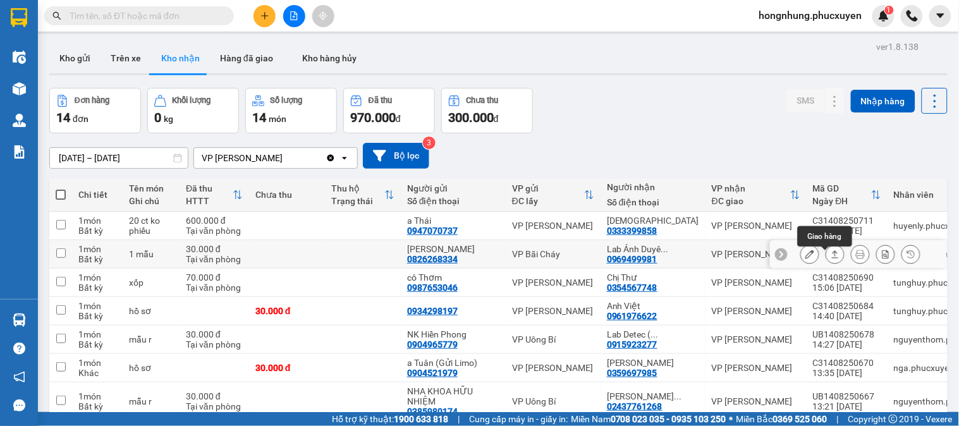
click at [831, 257] on icon at bounding box center [835, 254] width 9 height 9
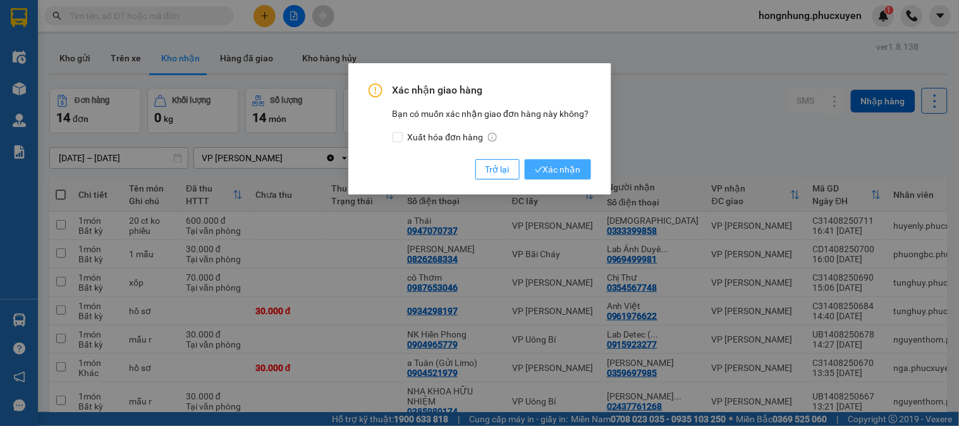
click at [573, 165] on span "Xác nhận" at bounding box center [558, 169] width 46 height 14
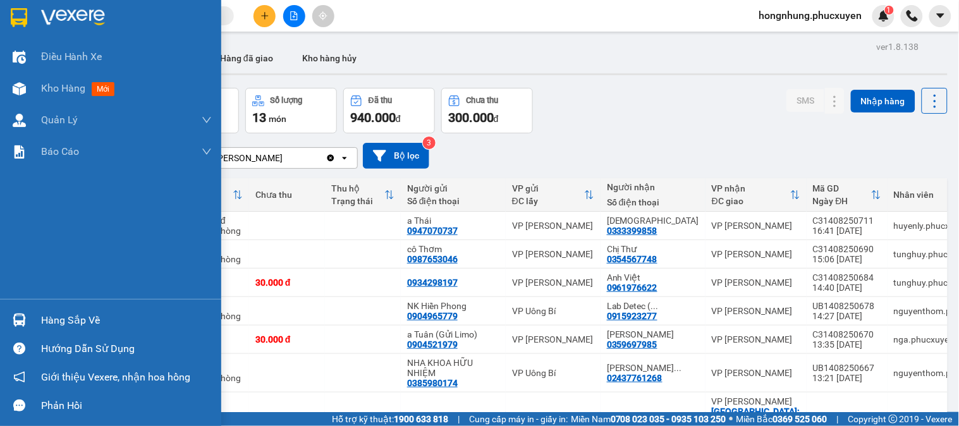
click at [34, 317] on div "Hàng sắp về" at bounding box center [110, 320] width 221 height 28
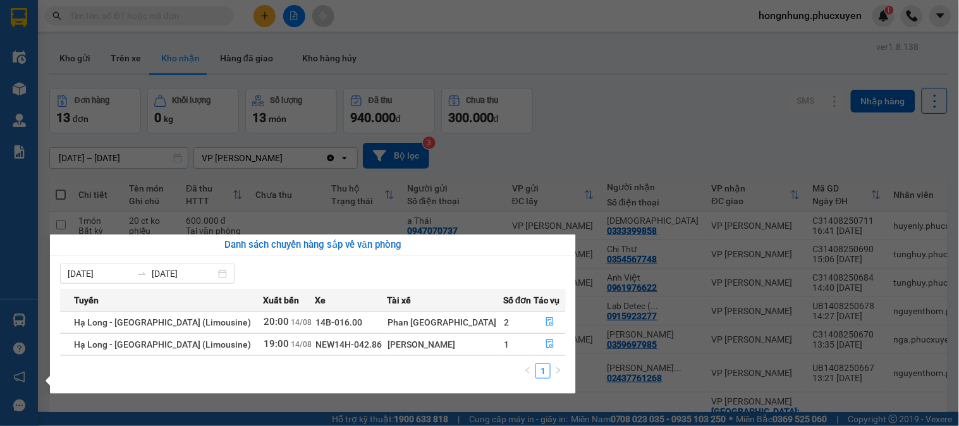
click at [649, 118] on section "Kết quả tìm kiếm ( 21 ) Bộ lọc Mã ĐH Trạng thái Món hàng Thu hộ Tổng cước Chưa …" at bounding box center [479, 213] width 959 height 426
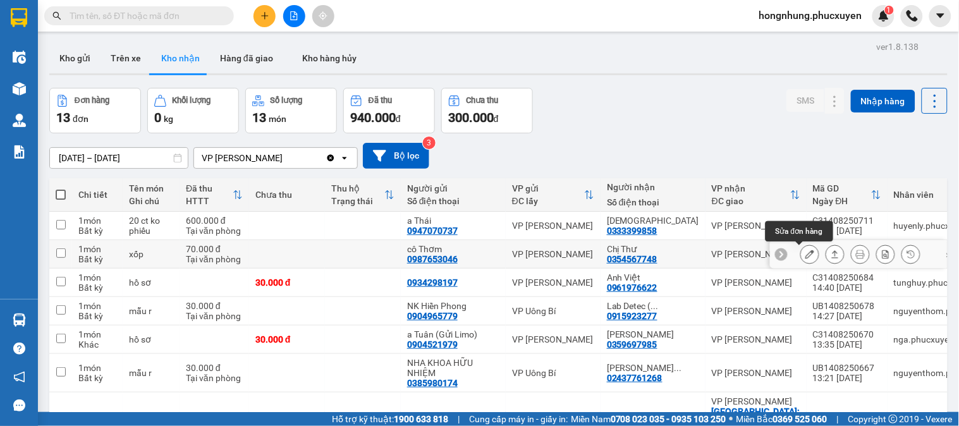
click at [805, 255] on icon at bounding box center [809, 254] width 9 height 9
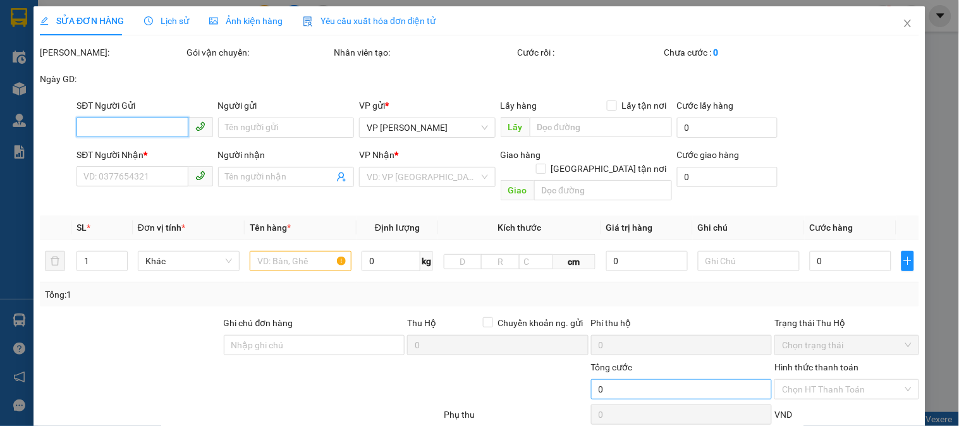
type input "0987653046"
type input "cô Thơm"
type input "0354567748"
type input "Chị Thư"
type input "70.000"
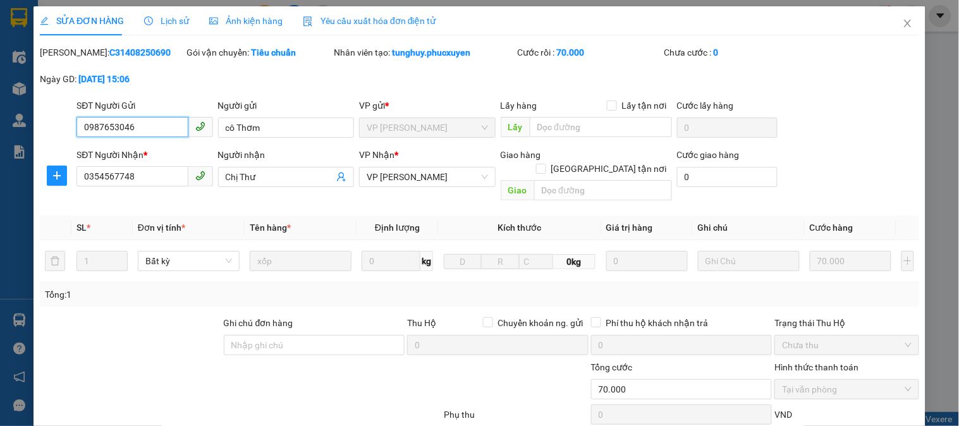
scroll to position [109, 0]
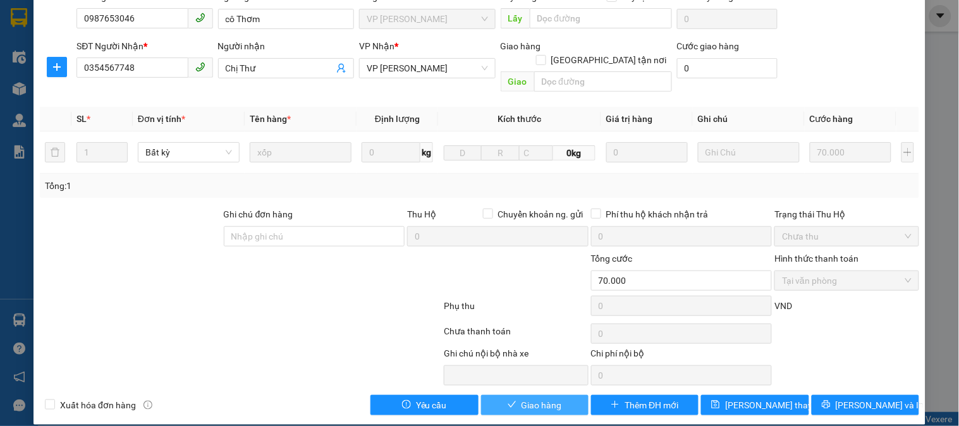
click at [527, 398] on span "Giao hàng" at bounding box center [542, 405] width 40 height 14
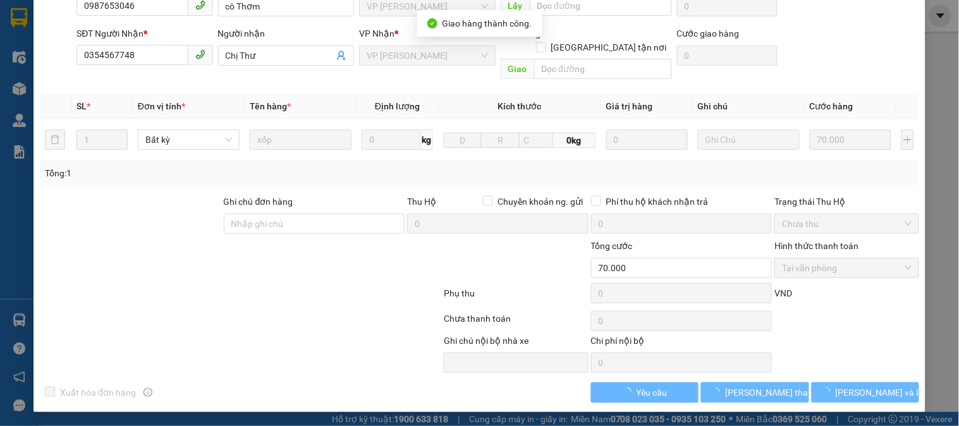
scroll to position [96, 0]
